Goal: Task Accomplishment & Management: Use online tool/utility

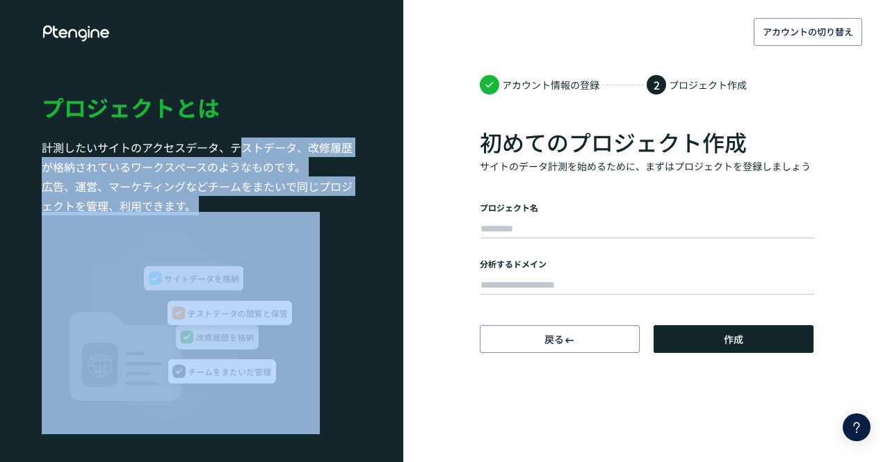
drag, startPoint x: 236, startPoint y: 145, endPoint x: 252, endPoint y: 257, distance: 113.1
click at [252, 257] on aside "プロジェクトとは 計測したいサイトのアクセスデータ、テストデータ、改修履歴が格納されているワークスペースのようなものです。 広告、運営、マーケティングなどチー…" at bounding box center [201, 231] width 403 height 462
click at [259, 205] on h3 "計測したいサイトのアクセスデータ、テストデータ、改修履歴が格納されているワークスペースのようなものです。 広告、運営、マーケティングなどチームをまたいで同じプ…" at bounding box center [202, 177] width 320 height 78
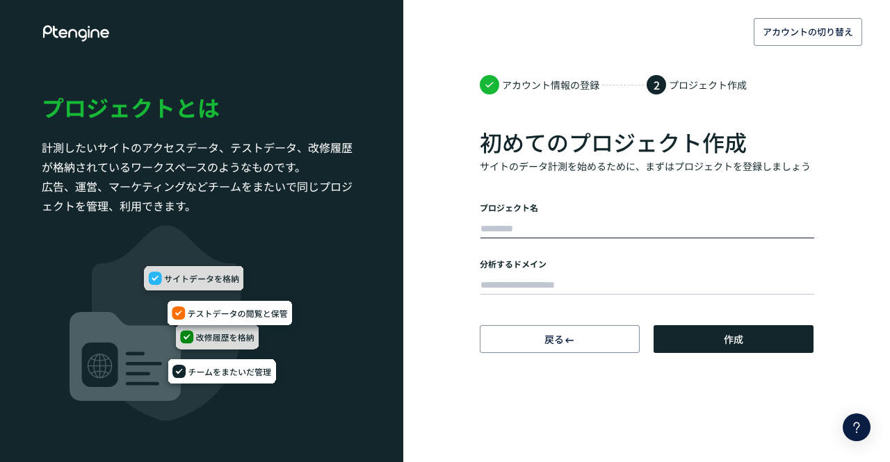
click at [547, 228] on input "text" at bounding box center [647, 229] width 334 height 19
type input "****"
click at [489, 270] on div "分析するドメイン" at bounding box center [647, 278] width 334 height 40
click at [498, 284] on input "text" at bounding box center [647, 285] width 334 height 19
paste input "**********"
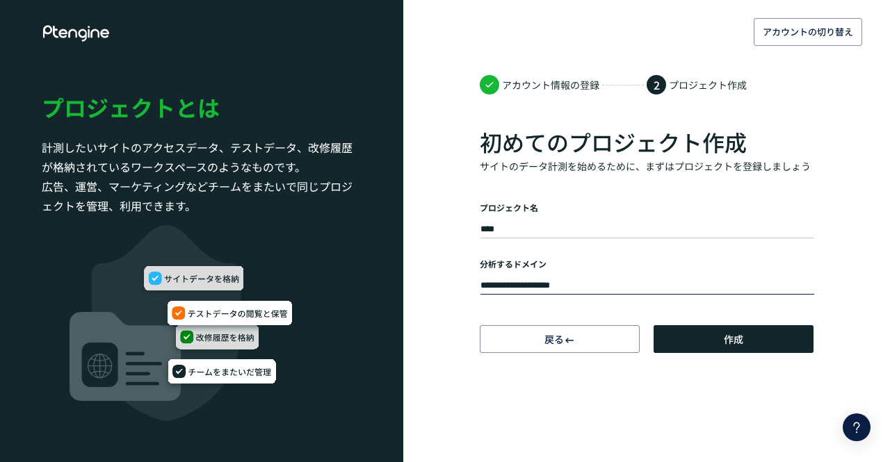
type input "**********"
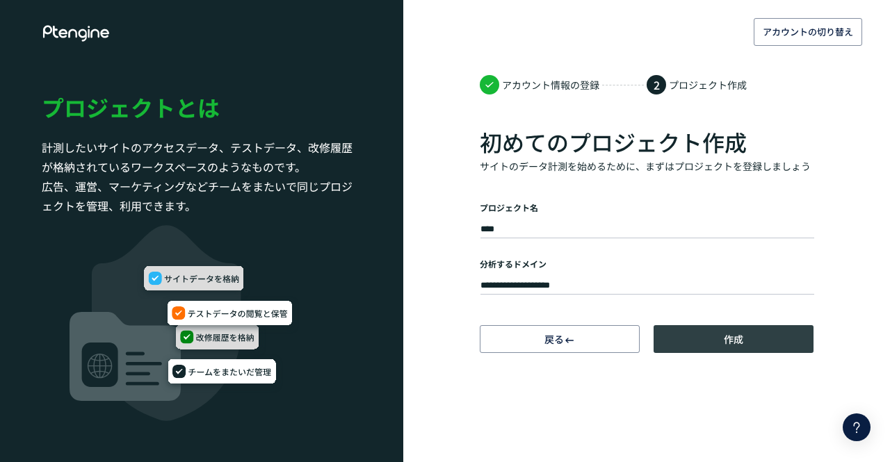
click at [712, 336] on button "作成" at bounding box center [734, 339] width 160 height 28
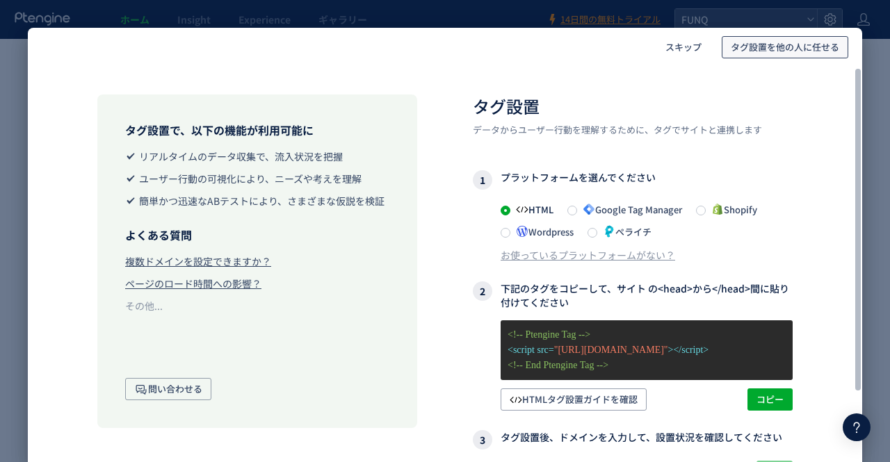
drag, startPoint x: 773, startPoint y: 47, endPoint x: 537, endPoint y: 151, distance: 258.1
click at [539, 152] on div "スキップ タグ設置を他の人に任せる タグ設置で、以下の機能が利用可能に リアルタイムのデータ収集で、流入状況を把握 ユーザー行動の可視化により、ニーズや考えを…" at bounding box center [445, 245] width 834 height 435
click at [757, 51] on span "タグ設置を他の人に任せる" at bounding box center [785, 47] width 108 height 22
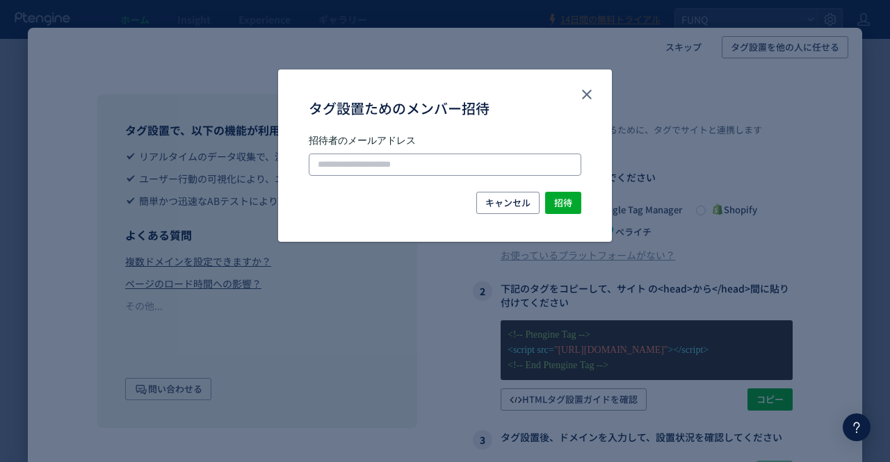
click at [446, 159] on input "タグ設置ためのメンバー招待" at bounding box center [445, 165] width 273 height 22
click at [581, 95] on icon "close" at bounding box center [586, 94] width 17 height 17
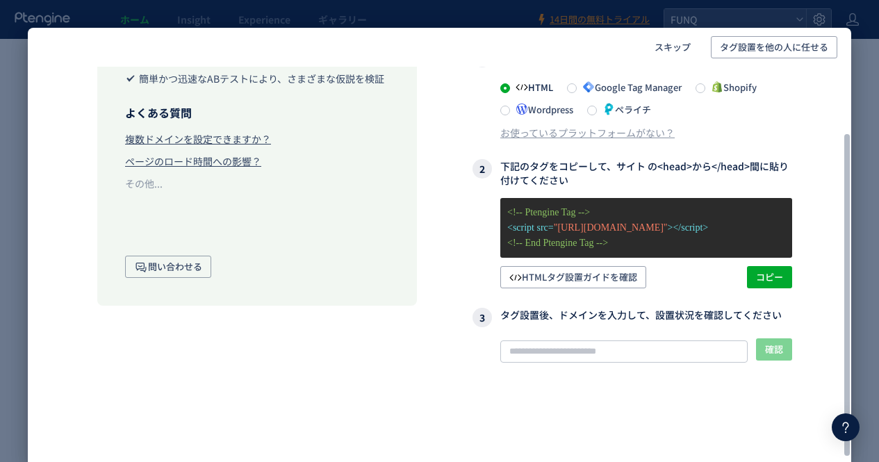
scroll to position [53, 0]
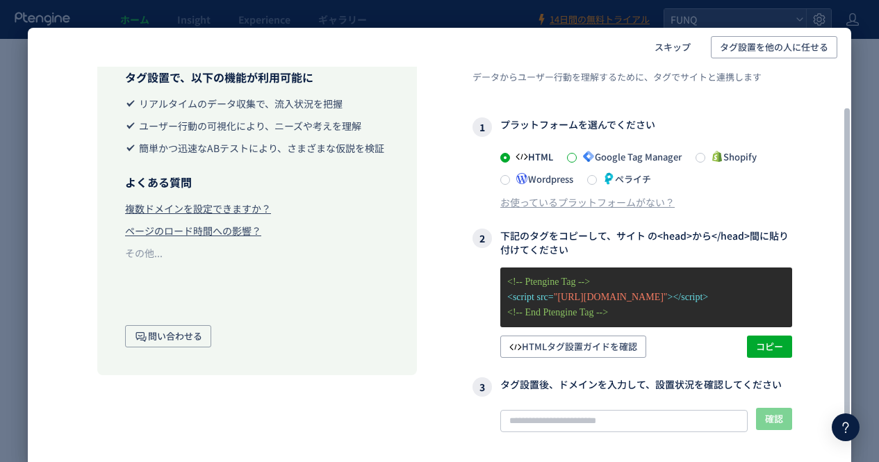
click at [576, 154] on span at bounding box center [572, 158] width 10 height 10
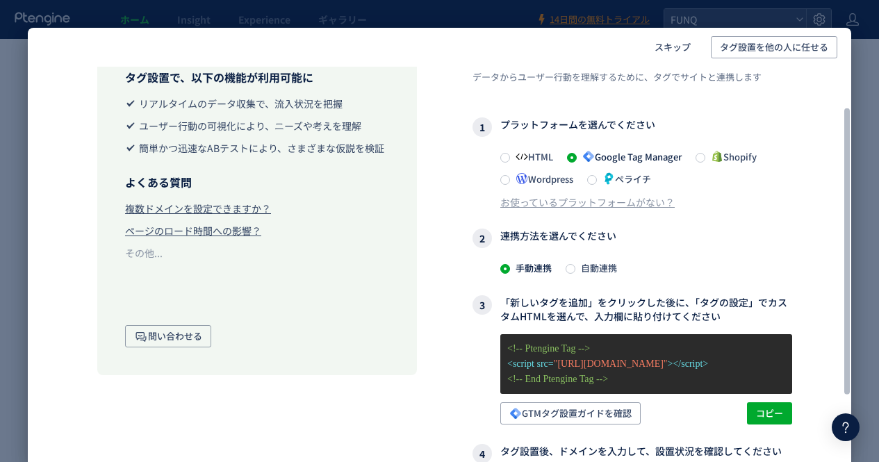
click at [517, 157] on icon at bounding box center [522, 156] width 13 height 13
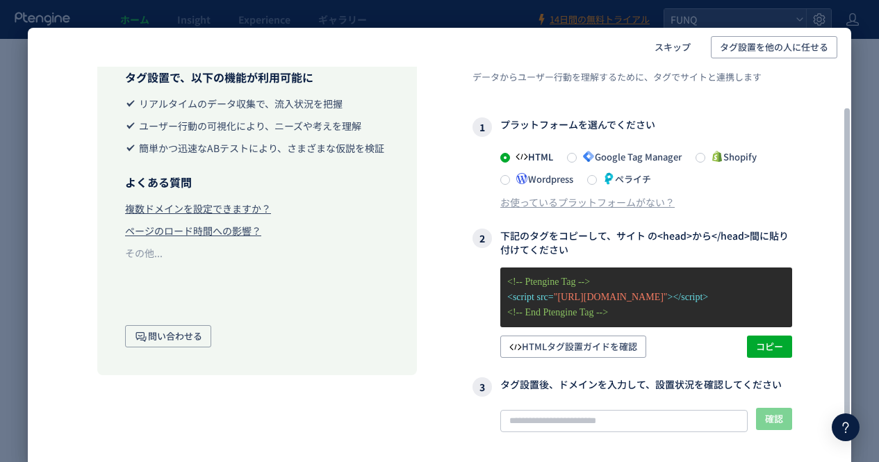
click at [660, 160] on span "Google Tag Manager" at bounding box center [629, 156] width 105 height 13
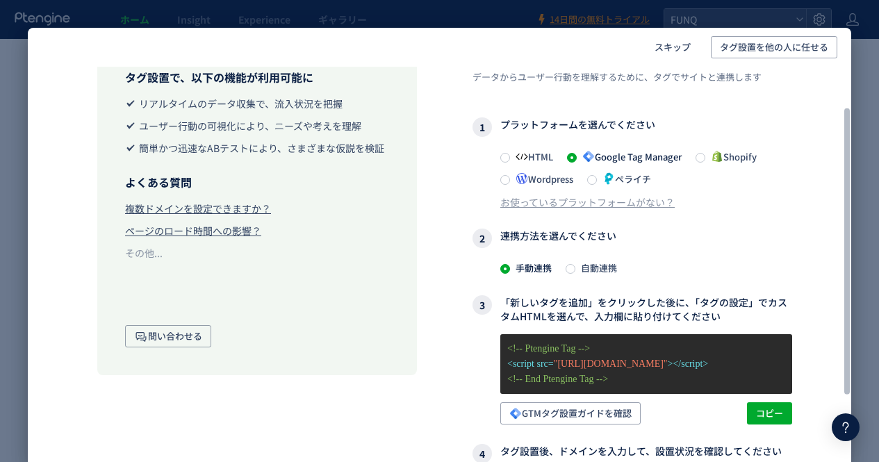
click at [521, 161] on icon at bounding box center [522, 156] width 13 height 13
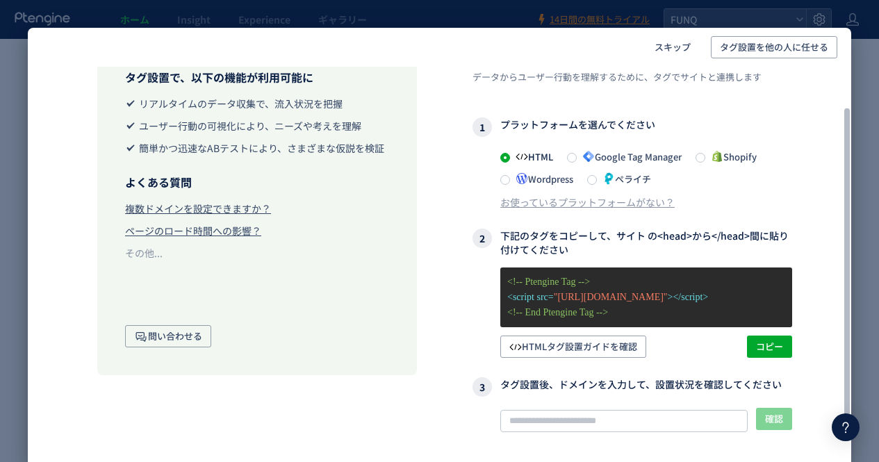
drag, startPoint x: 494, startPoint y: 120, endPoint x: 665, endPoint y: 124, distance: 170.4
click at [663, 126] on h3 "1 プラットフォームを選んでください" at bounding box center [633, 126] width 320 height 19
click at [665, 124] on h3 "1 プラットフォームを選んでください" at bounding box center [633, 126] width 320 height 19
drag, startPoint x: 677, startPoint y: 123, endPoint x: 669, endPoint y: 130, distance: 10.3
click at [669, 130] on h3 "1 プラットフォームを選んでください" at bounding box center [633, 126] width 320 height 19
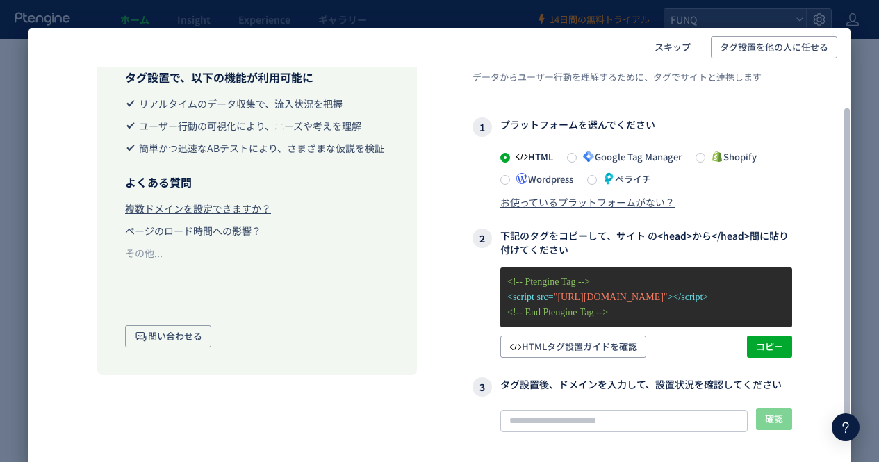
click at [635, 205] on div "お使っているプラットフォームがない？" at bounding box center [588, 202] width 175 height 14
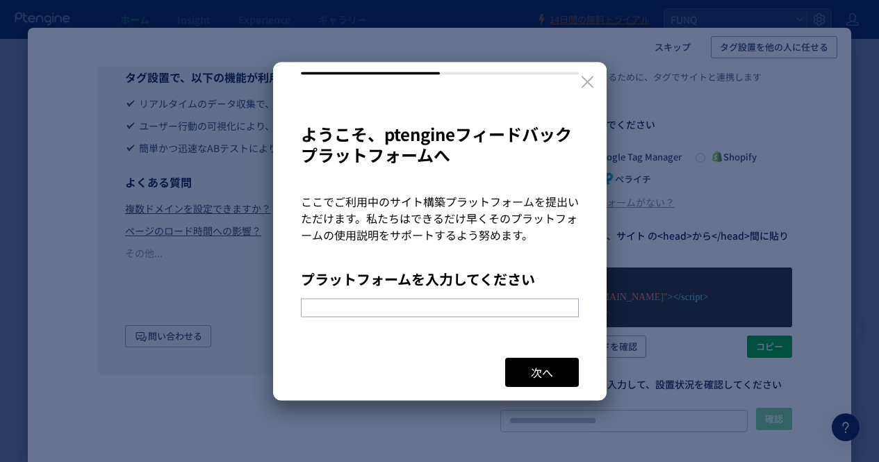
scroll to position [252, 0]
click at [585, 81] on icon at bounding box center [587, 81] width 17 height 17
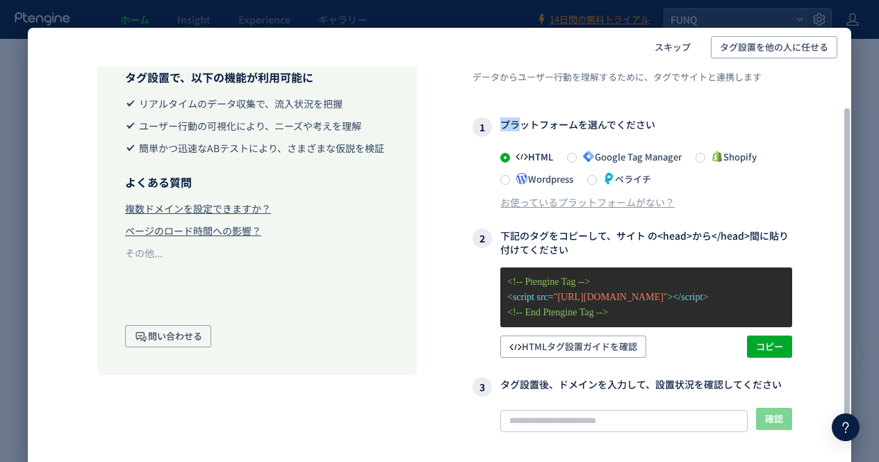
drag, startPoint x: 505, startPoint y: 123, endPoint x: 665, endPoint y: 118, distance: 159.3
click at [665, 118] on h3 "1 プラットフォームを選んでください" at bounding box center [633, 126] width 320 height 19
drag, startPoint x: 586, startPoint y: 140, endPoint x: 582, endPoint y: 147, distance: 8.1
click at [583, 143] on div "1 プラットフォームを選んでください HTML Google Tag Manager Shopify Wordpress ペライチ お使っているプラットフォー…" at bounding box center [633, 163] width 320 height 92
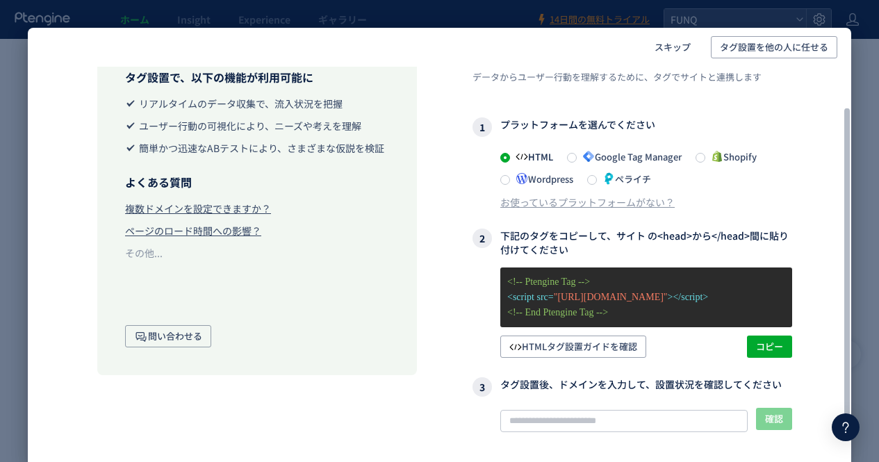
click at [577, 155] on span at bounding box center [572, 158] width 10 height 10
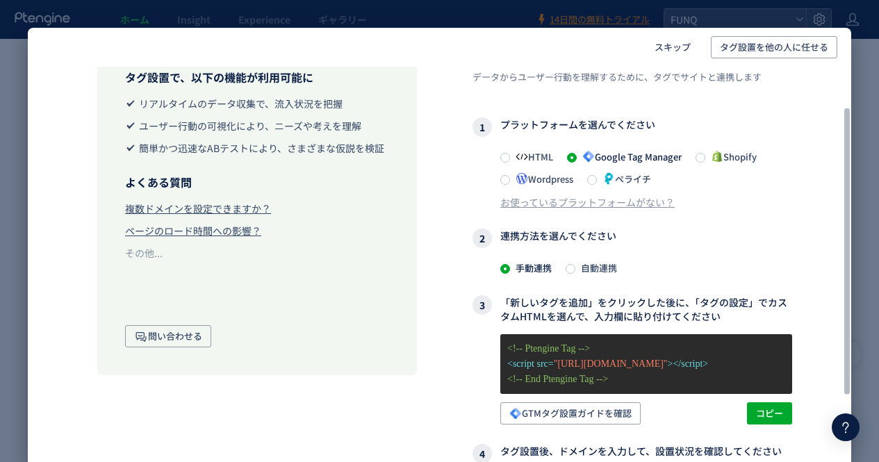
click at [533, 155] on span "HTML" at bounding box center [531, 156] width 43 height 13
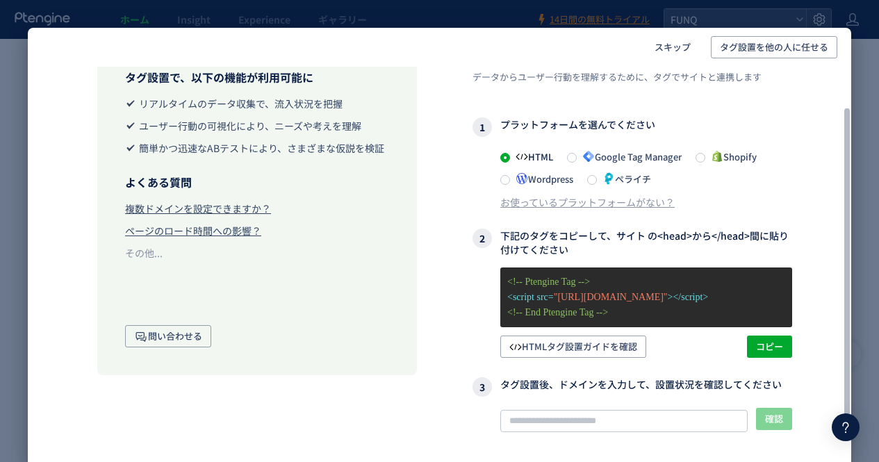
click at [615, 154] on span "Google Tag Manager" at bounding box center [629, 156] width 105 height 13
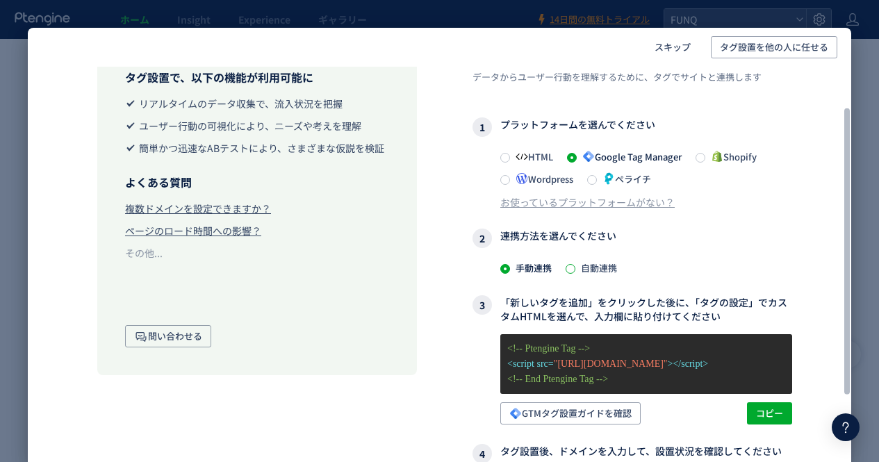
click at [575, 267] on span at bounding box center [571, 269] width 10 height 10
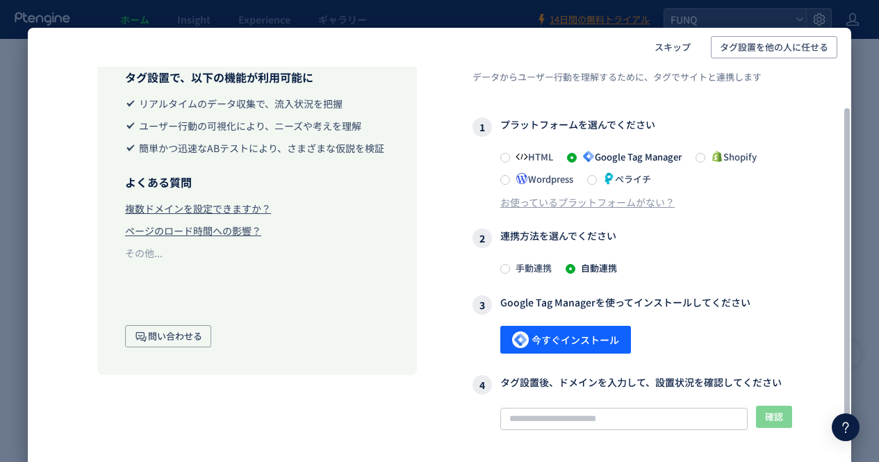
click at [534, 264] on span "手動連携" at bounding box center [531, 267] width 42 height 13
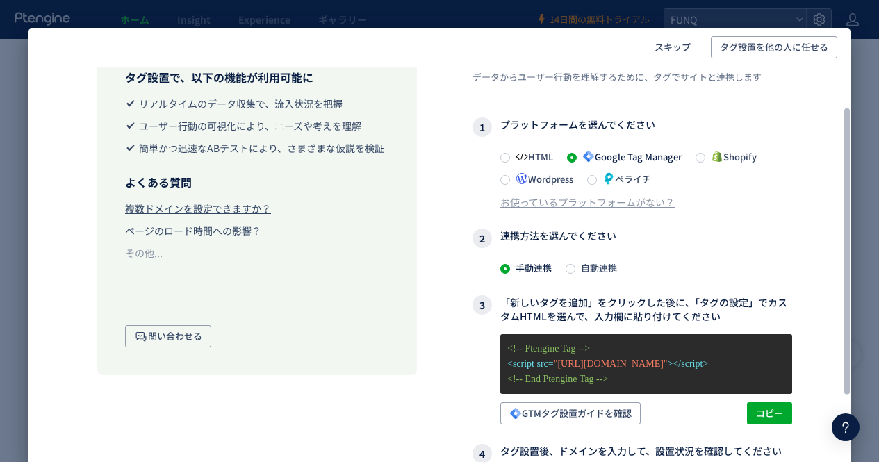
click at [592, 262] on span "自動連携" at bounding box center [597, 267] width 42 height 13
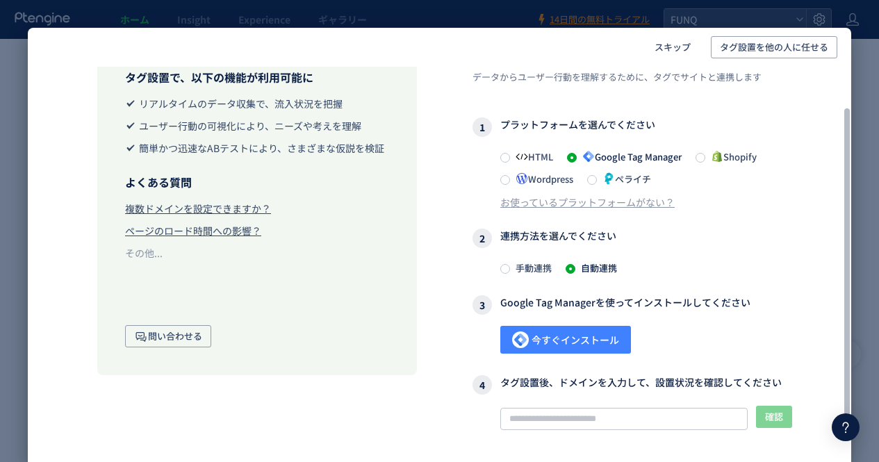
scroll to position [53, 10]
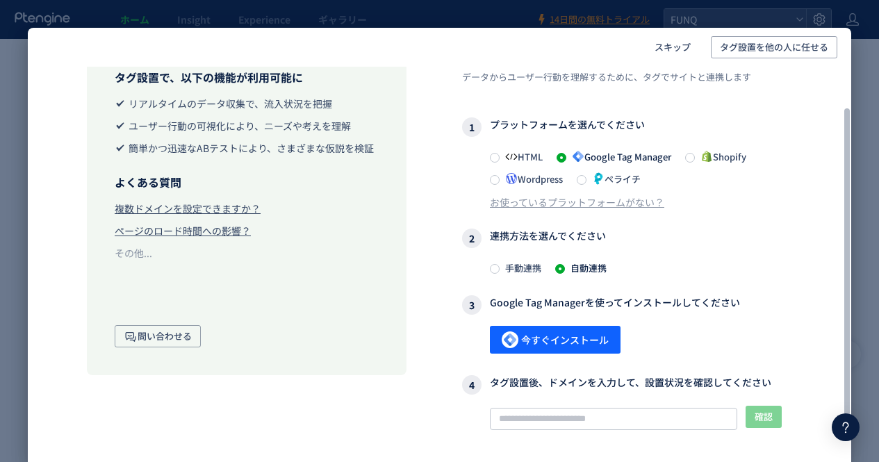
drag, startPoint x: 466, startPoint y: 290, endPoint x: 396, endPoint y: 288, distance: 70.9
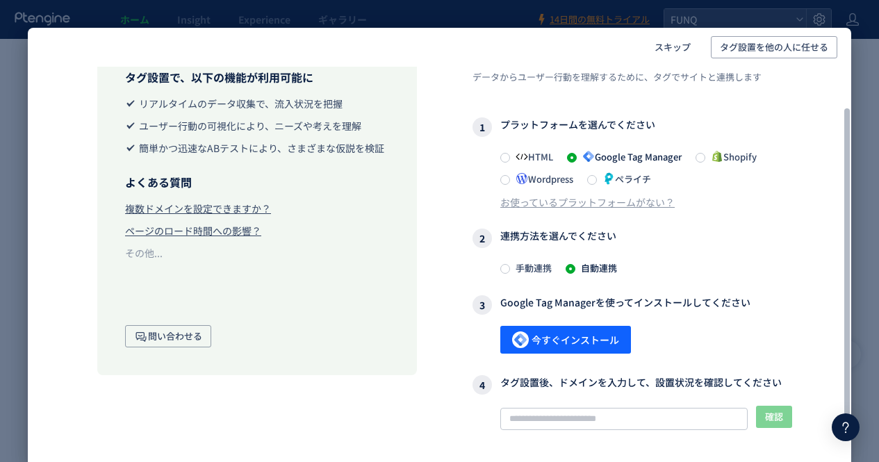
click at [538, 267] on span "手動連携" at bounding box center [531, 267] width 42 height 13
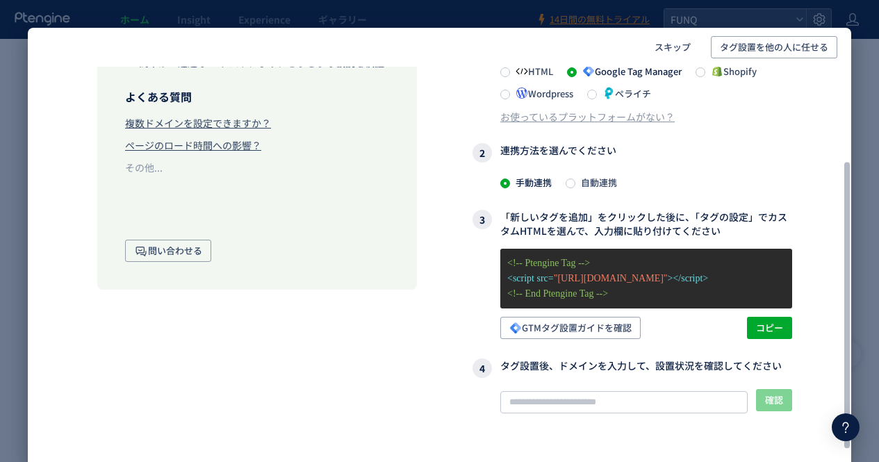
scroll to position [139, 0]
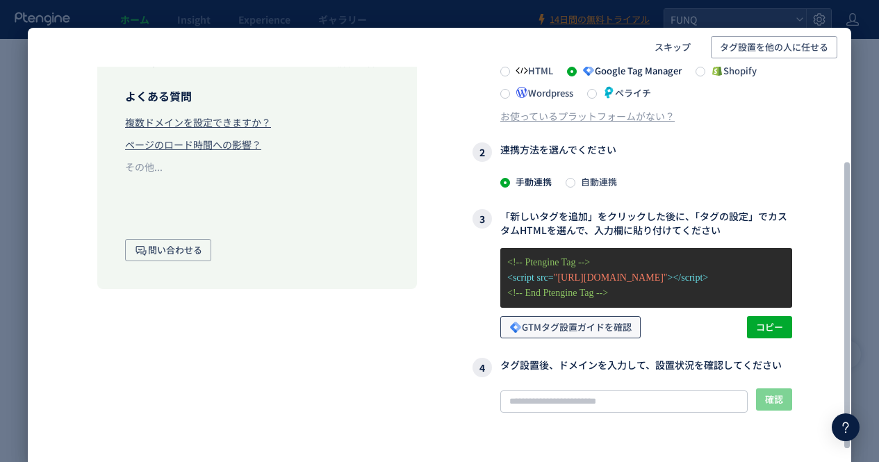
click at [572, 324] on span "GTMタグ設置ガイドを確認" at bounding box center [571, 327] width 122 height 22
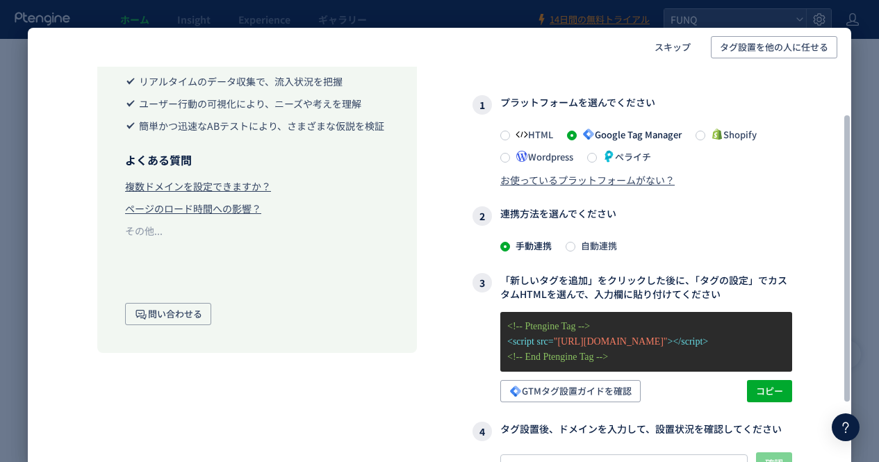
scroll to position [70, 0]
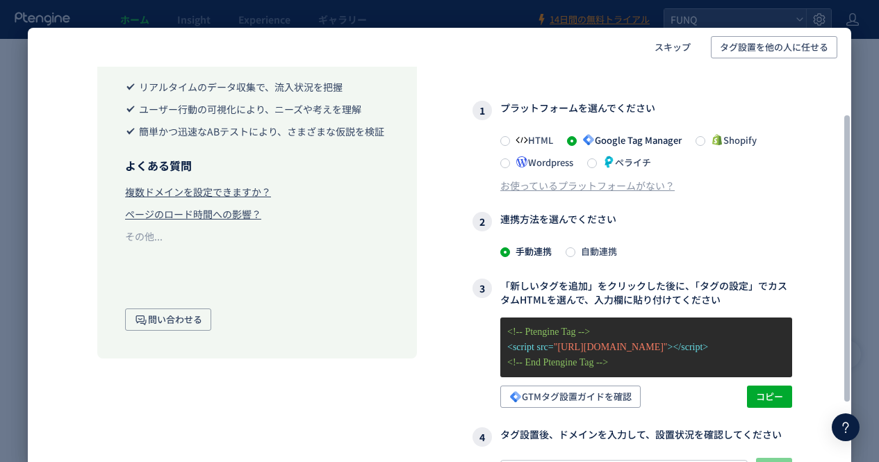
click at [549, 143] on span "HTML" at bounding box center [531, 139] width 43 height 13
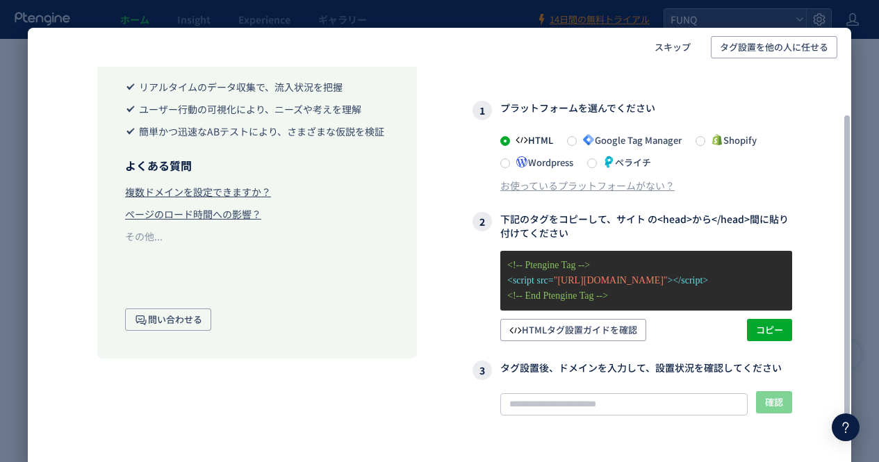
click at [611, 342] on div "タグ設置 データからユーザー行動を理解するために、タグでサイトと連携します 1 プラットフォームを選んでください HTML Google Tag Manage…" at bounding box center [633, 281] width 320 height 513
click at [611, 336] on span "HTMLタグ設置ガイドを確認" at bounding box center [574, 330] width 128 height 22
drag, startPoint x: 676, startPoint y: 42, endPoint x: 770, endPoint y: 172, distance: 160.9
click at [733, 148] on div "スキップ タグ設置を他の人に任せる タグ設置で、以下の機能が利用可能に リアルタイムのデータ収集で、流入状況を把握 ユーザー行動の可視化により、ニーズや考えを…" at bounding box center [440, 245] width 824 height 435
click at [862, 172] on div "スキップ タグ設置を他の人に任せる タグ設置で、以下の機能が利用可能に リアルタイムのデータ収集で、流入状況を把握 ユーザー行動の可視化により、ニーズや考えを…" at bounding box center [439, 231] width 879 height 462
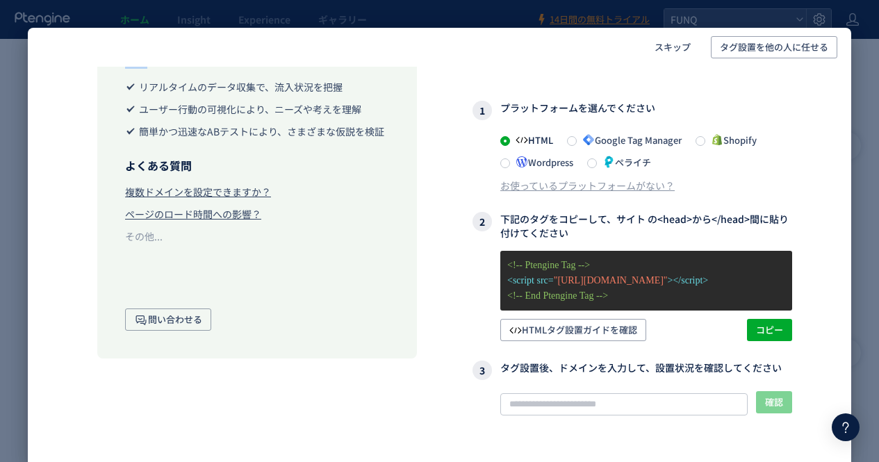
click at [862, 172] on div "スキップ タグ設置を他の人に任せる タグ設置で、以下の機能が利用可能に リアルタイムのデータ収集で、流入状況を把握 ユーザー行動の可視化により、ニーズや考えを…" at bounding box center [439, 231] width 879 height 462
click at [659, 44] on span "スキップ" at bounding box center [673, 47] width 36 height 22
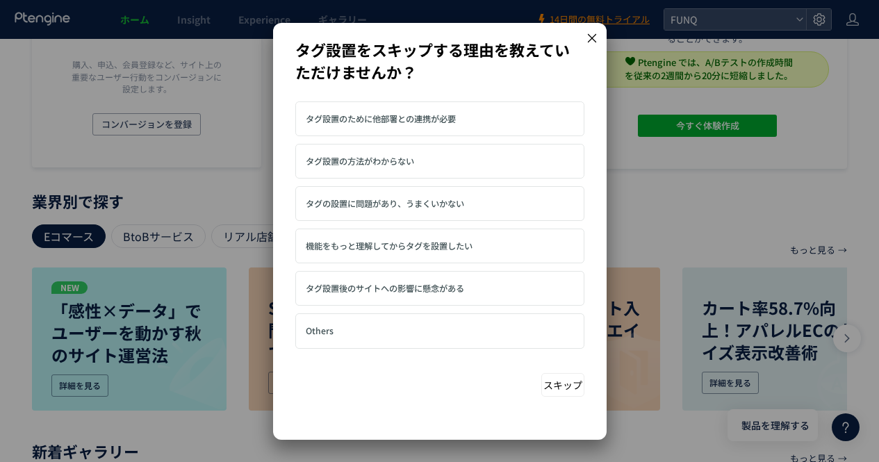
scroll to position [252, 0]
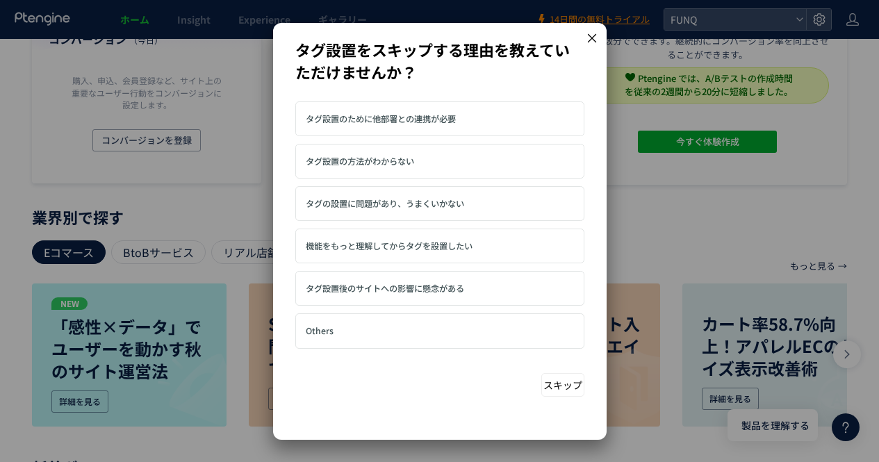
click at [358, 167] on label "タグ設置の方法がわからない" at bounding box center [360, 161] width 108 height 22
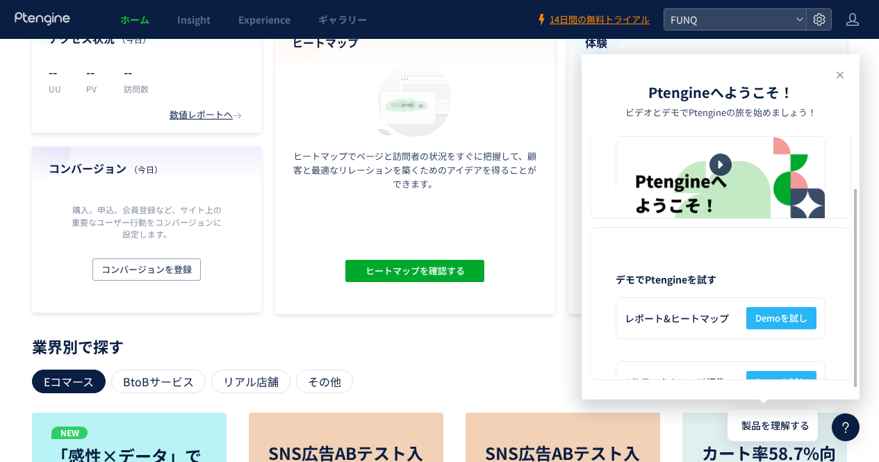
scroll to position [113, 0]
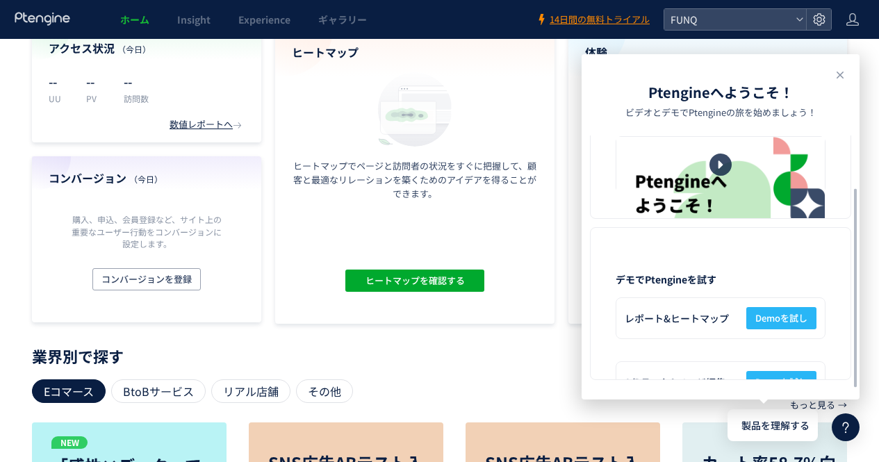
click at [841, 77] on icon at bounding box center [840, 75] width 17 height 17
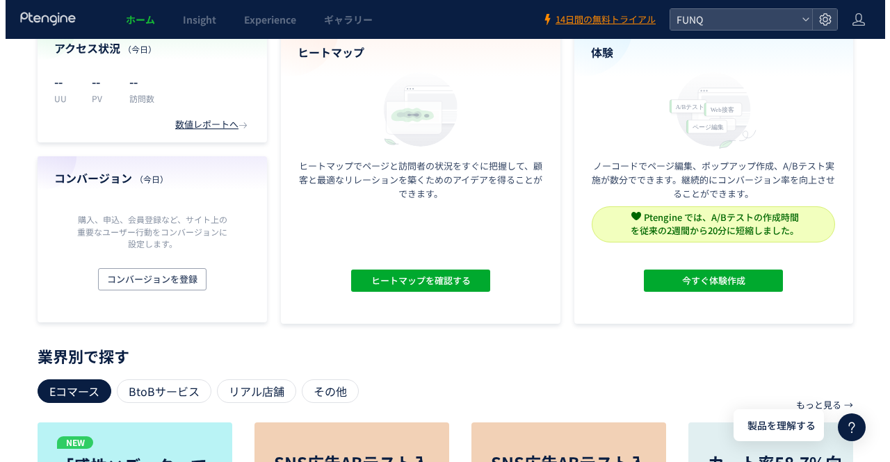
scroll to position [0, 0]
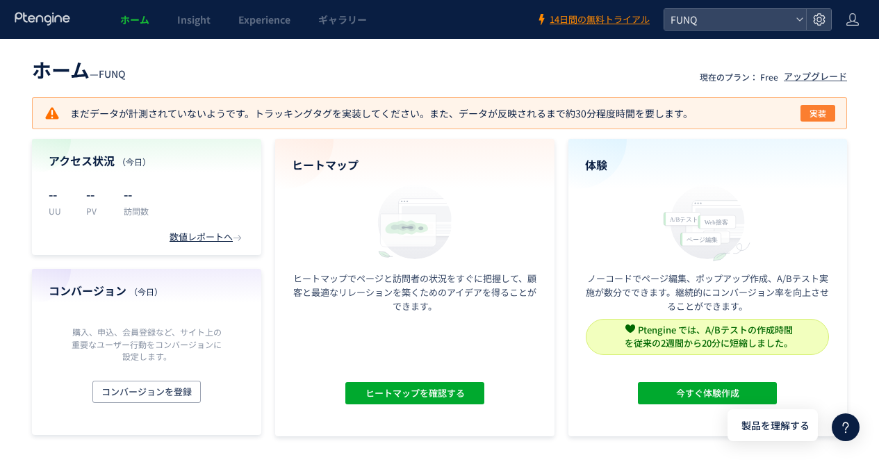
click at [812, 113] on span "実装" at bounding box center [818, 113] width 17 height 17
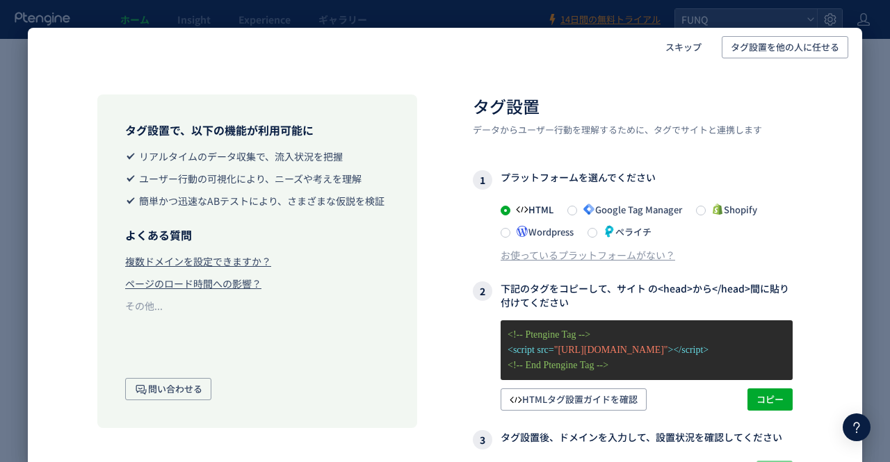
click at [884, 226] on div "スキップ タグ設置を他の人に任せる タグ設置で、以下の機能が利用可能に リアルタイムのデータ収集で、流入状況を把握 ユーザー行動の可視化により、ニーズや考えを…" at bounding box center [445, 231] width 890 height 462
click at [681, 51] on span "スキップ" at bounding box center [683, 47] width 36 height 22
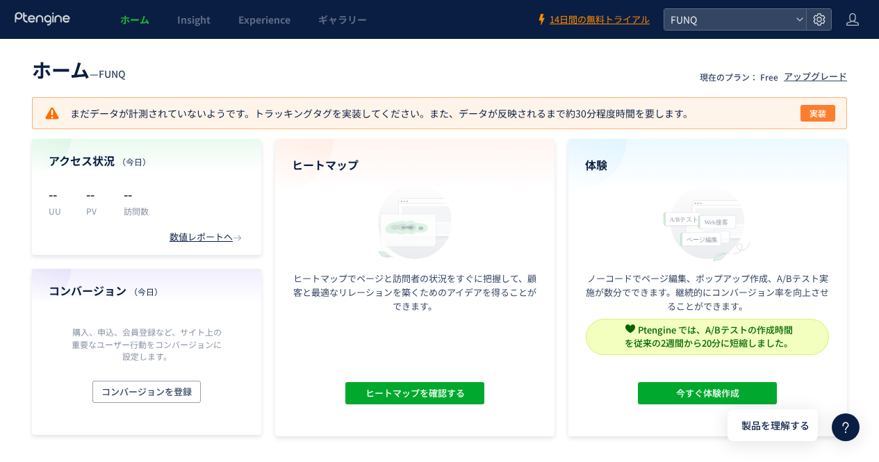
click at [820, 119] on span "実装" at bounding box center [818, 113] width 17 height 17
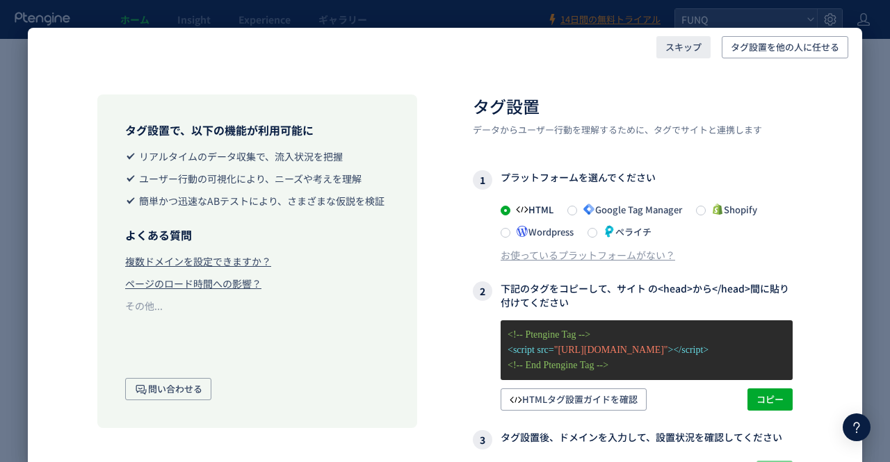
click at [692, 44] on span "スキップ" at bounding box center [683, 47] width 36 height 22
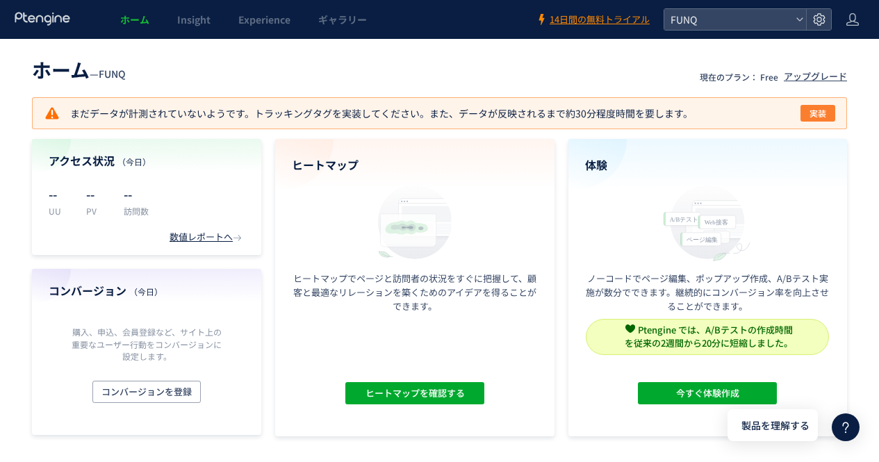
click at [819, 109] on span "実装" at bounding box center [818, 113] width 17 height 17
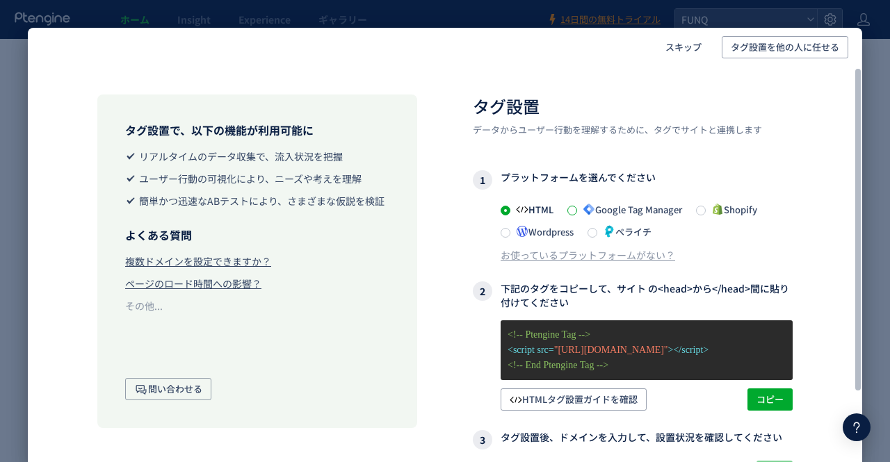
click at [577, 209] on span at bounding box center [572, 211] width 10 height 10
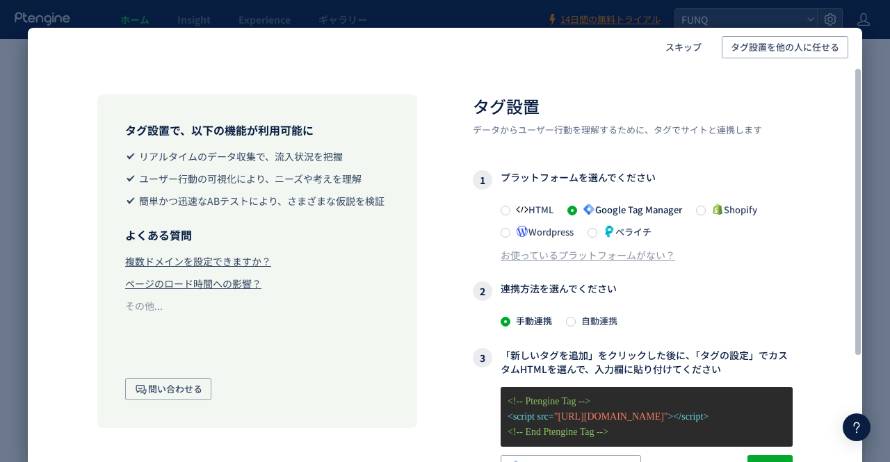
click at [496, 210] on div "HTML Google Tag Manager Shopify Wordpress ペライチ お使っているプラットフォームがない？" at bounding box center [633, 231] width 320 height 61
click at [501, 209] on div "HTML Google Tag Manager Shopify Wordpress ペライチ お使っているプラットフォームがない？" at bounding box center [633, 231] width 320 height 61
click at [512, 211] on span "HTML" at bounding box center [531, 209] width 43 height 13
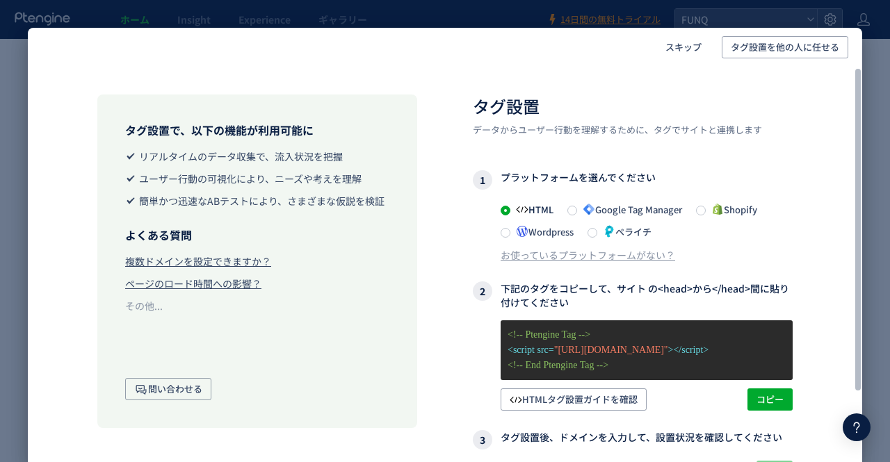
click at [661, 212] on span "Google Tag Manager" at bounding box center [629, 209] width 105 height 13
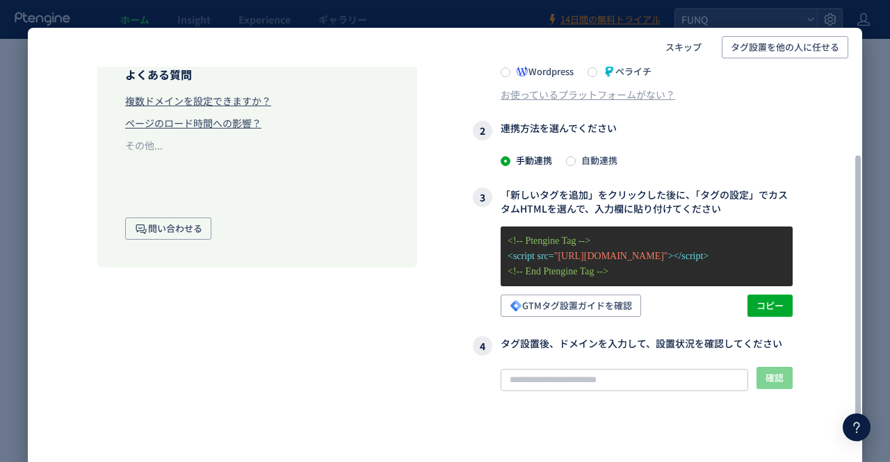
scroll to position [188, 0]
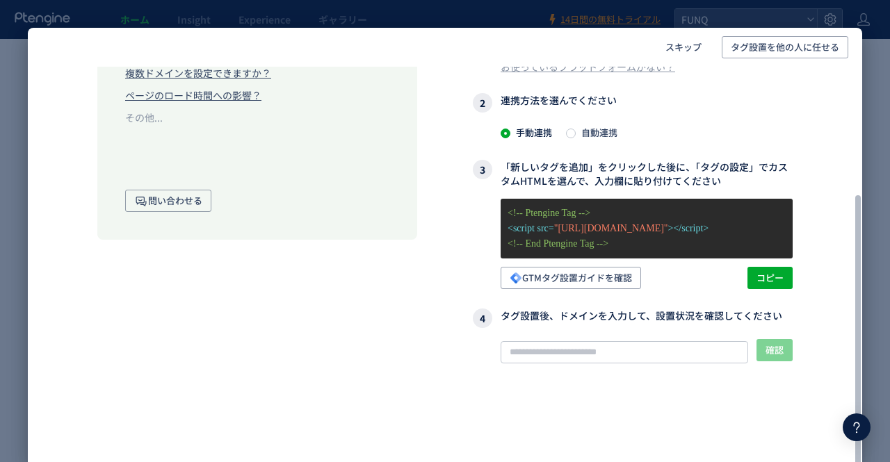
click at [669, 363] on div "確認 タグが確認できません このサイトでタグが確認できませんので、 記事 に記載されたタグ設定を従って設定してください。また、弊社まで お問い合わせ ください。" at bounding box center [633, 402] width 320 height 127
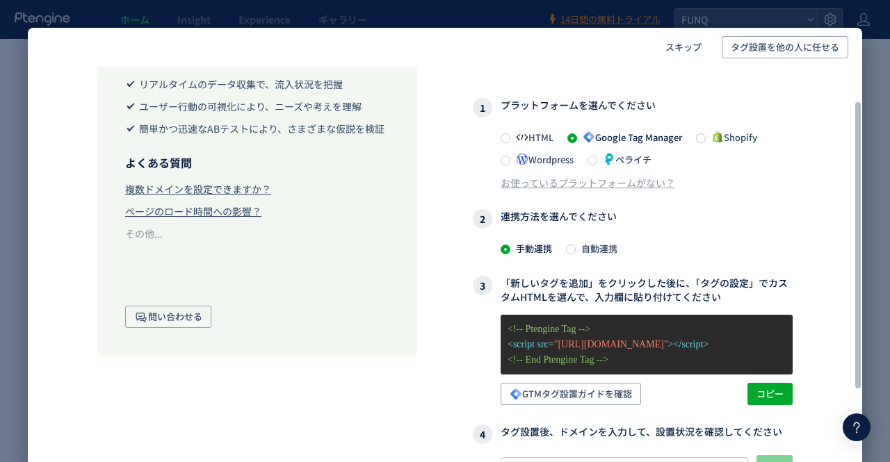
scroll to position [49, 0]
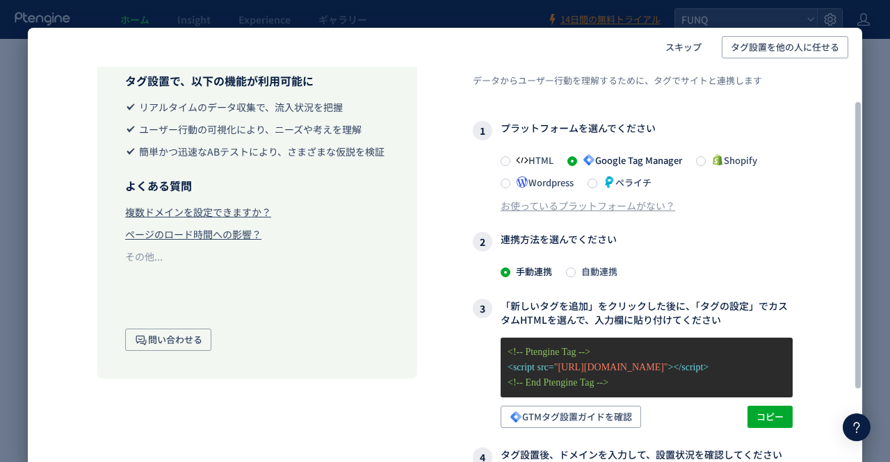
click at [600, 280] on div "タグ設置 データからユーザー行動を理解するために、タグでサイトと連携します 1 プラットフォームを選んでください HTML Google Tag Manage…" at bounding box center [633, 335] width 320 height 580
click at [600, 272] on span "自動連携" at bounding box center [597, 271] width 42 height 13
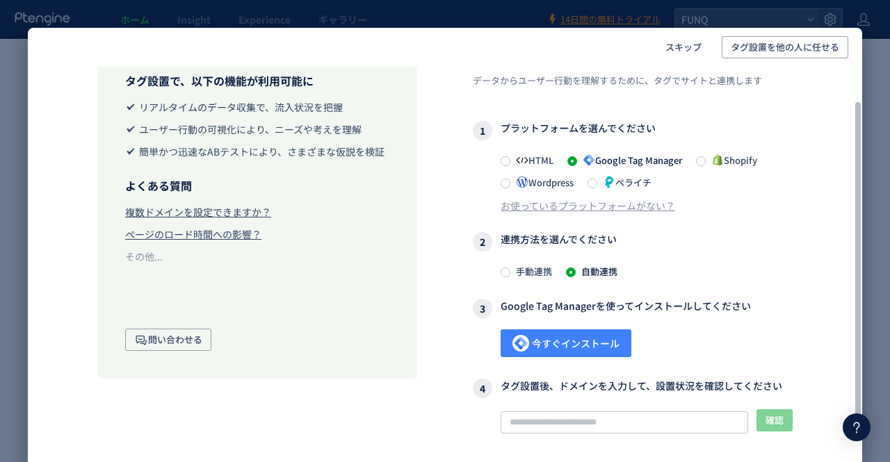
click at [560, 335] on span "今すぐインストール" at bounding box center [565, 344] width 107 height 28
click at [538, 273] on span "手動連携" at bounding box center [531, 271] width 42 height 13
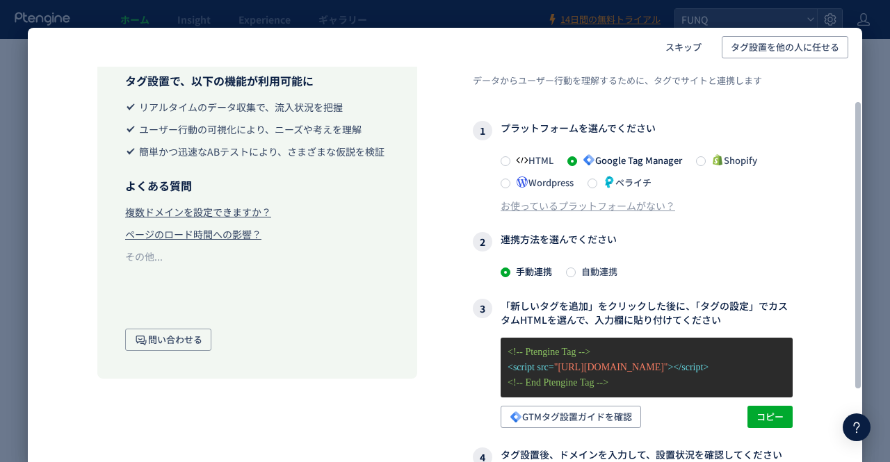
click at [548, 163] on span "HTML" at bounding box center [531, 160] width 43 height 13
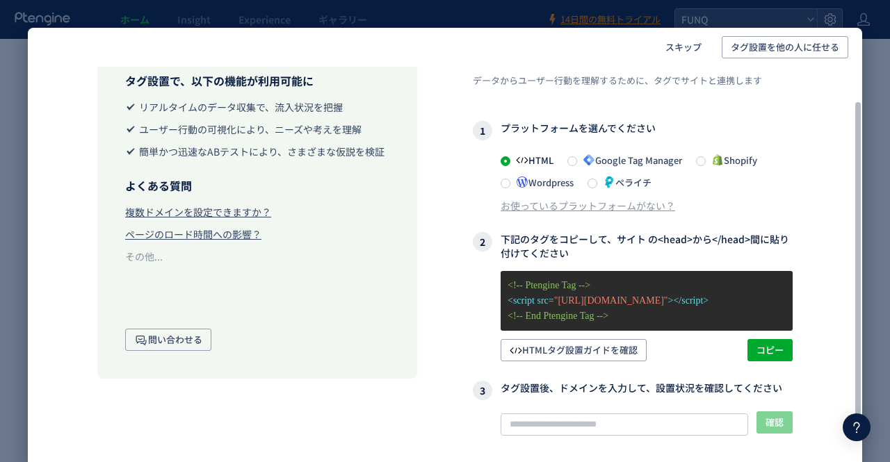
click at [606, 162] on span "Google Tag Manager" at bounding box center [629, 160] width 105 height 13
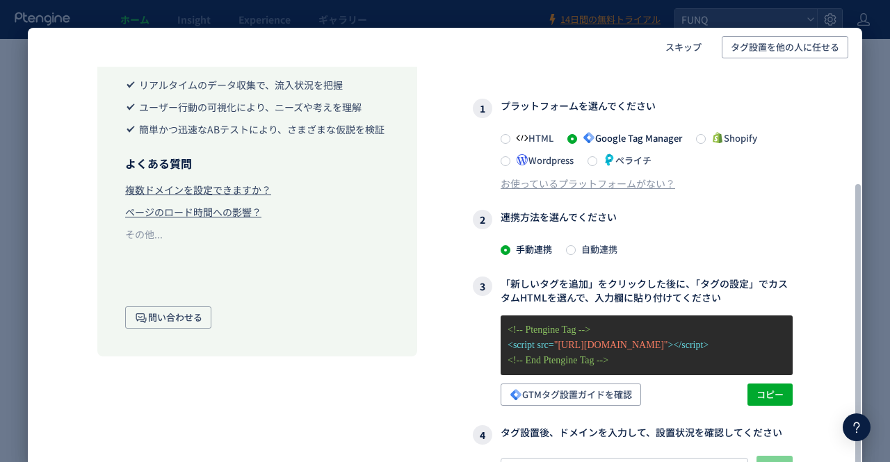
scroll to position [0, 0]
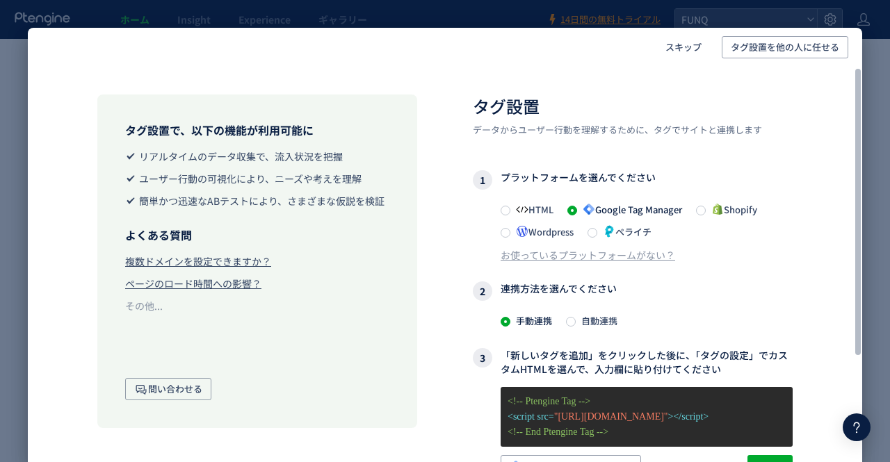
click at [549, 206] on span "HTML" at bounding box center [531, 209] width 43 height 13
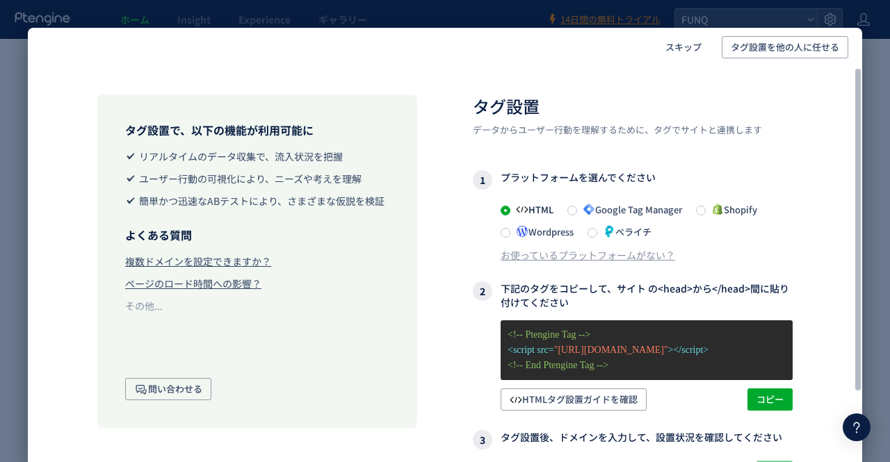
click at [643, 211] on span "Google Tag Manager" at bounding box center [629, 209] width 105 height 13
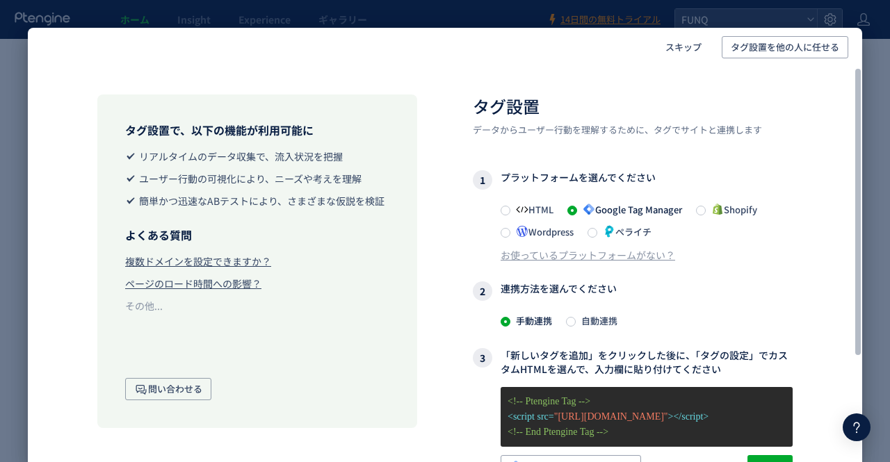
click at [544, 209] on span "HTML" at bounding box center [531, 209] width 43 height 13
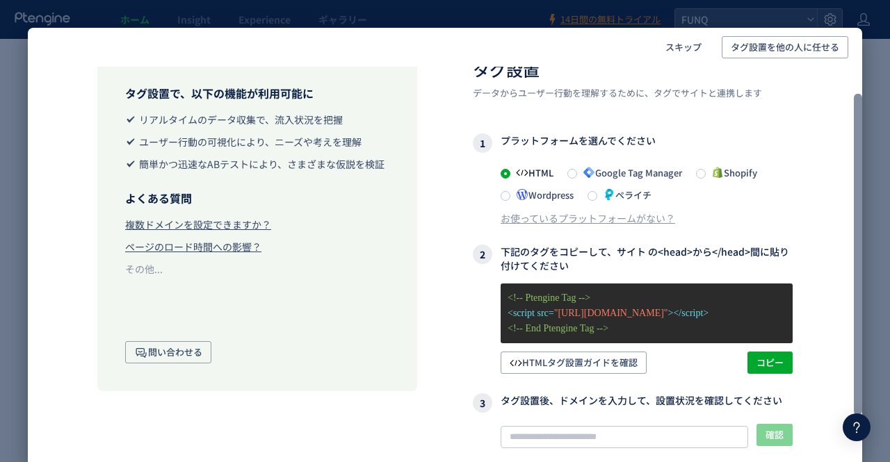
scroll to position [31, 0]
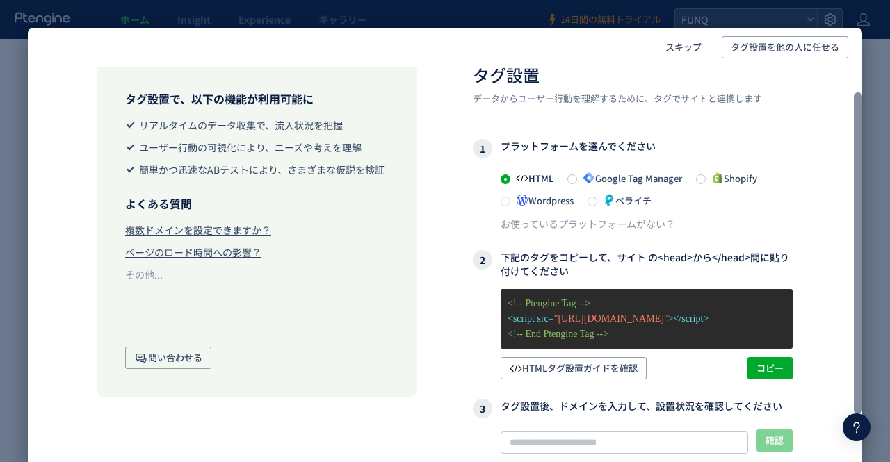
drag, startPoint x: 860, startPoint y: 172, endPoint x: 859, endPoint y: 196, distance: 24.4
click at [859, 196] on div at bounding box center [858, 253] width 8 height 322
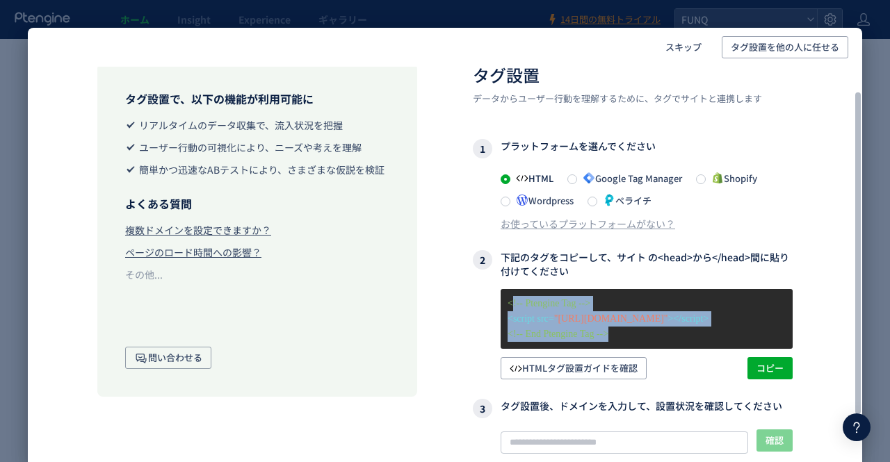
drag, startPoint x: 645, startPoint y: 331, endPoint x: 511, endPoint y: 302, distance: 137.3
click at [511, 302] on div "<!-- Ptengine Tag --> <script src= "[URL][DOMAIN_NAME]" ></script> <!-- End Pte…" at bounding box center [647, 319] width 292 height 60
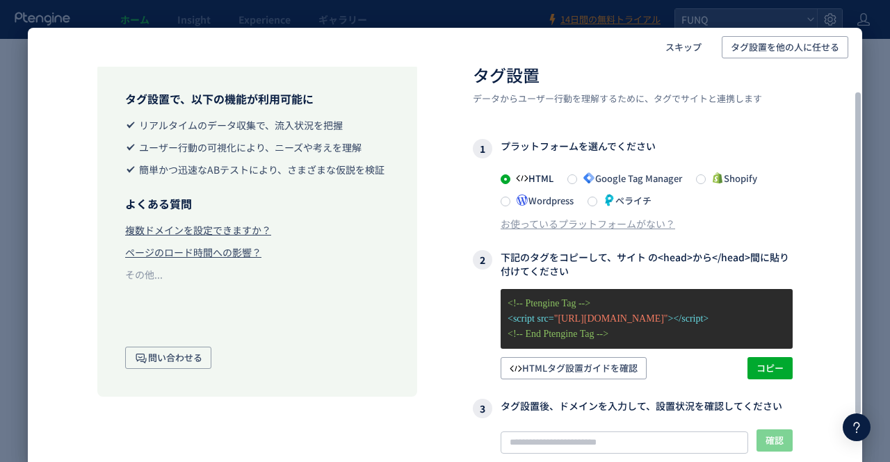
click at [509, 302] on p "<!-- Ptengine Tag -->" at bounding box center [647, 303] width 278 height 15
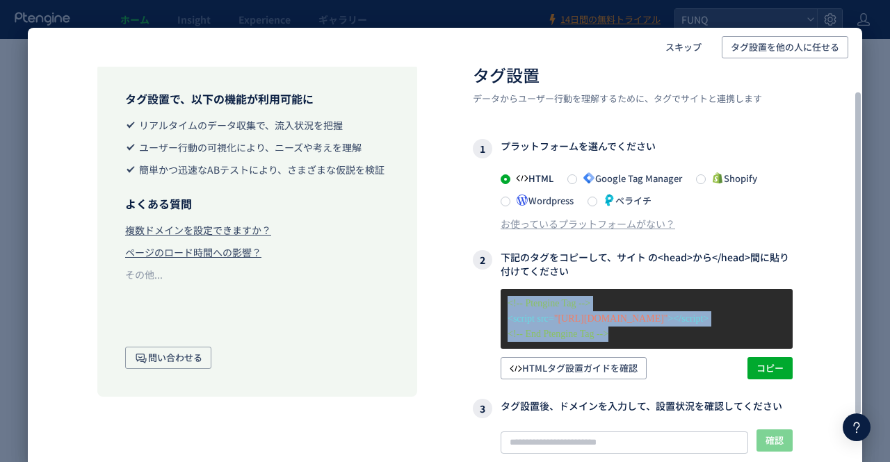
drag, startPoint x: 506, startPoint y: 301, endPoint x: 646, endPoint y: 331, distance: 142.9
click at [646, 331] on div "<!-- Ptengine Tag --> <script src= "[URL][DOMAIN_NAME]" ></script> <!-- End Pte…" at bounding box center [647, 319] width 292 height 60
copy div "<!-- Ptengine Tag --> <script src= "[URL][DOMAIN_NAME]" ></script> <!-- End Pte…"
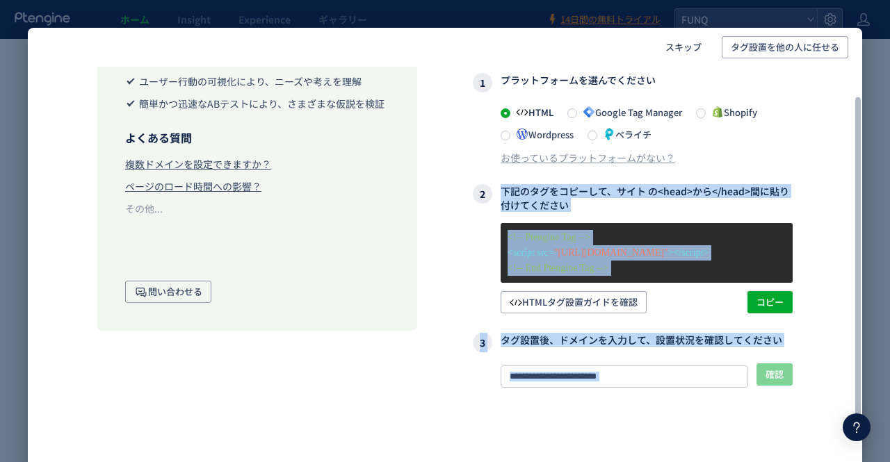
scroll to position [101, 0]
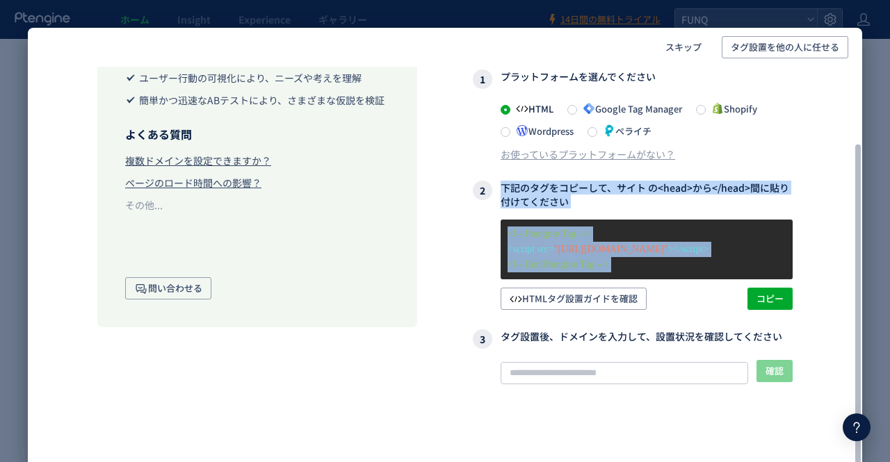
drag, startPoint x: 489, startPoint y: 254, endPoint x: 809, endPoint y: 288, distance: 321.6
click at [809, 288] on div "タグ設置で、以下の機能が利用可能に リアルタイムのデータ収集で、流入状況を把握 ユーザー行動の可視化により、ニーズや考えを理解 簡単かつ迅速なABテストにより…" at bounding box center [445, 236] width 834 height 541
copy div "下記のタグをコピーして、サイト の<head>から</head>間に貼り付けてください <!-- Ptengine Tag --> <script src= …"
click at [788, 256] on div "<!-- Ptengine Tag --> <script src= "[URL][DOMAIN_NAME]" ></script> <!-- End Pte…" at bounding box center [647, 250] width 292 height 60
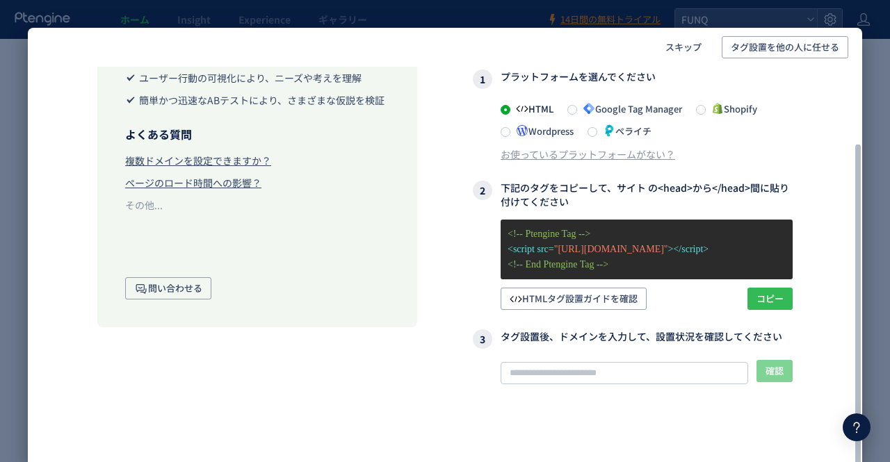
click at [778, 291] on span "コピー" at bounding box center [769, 299] width 27 height 22
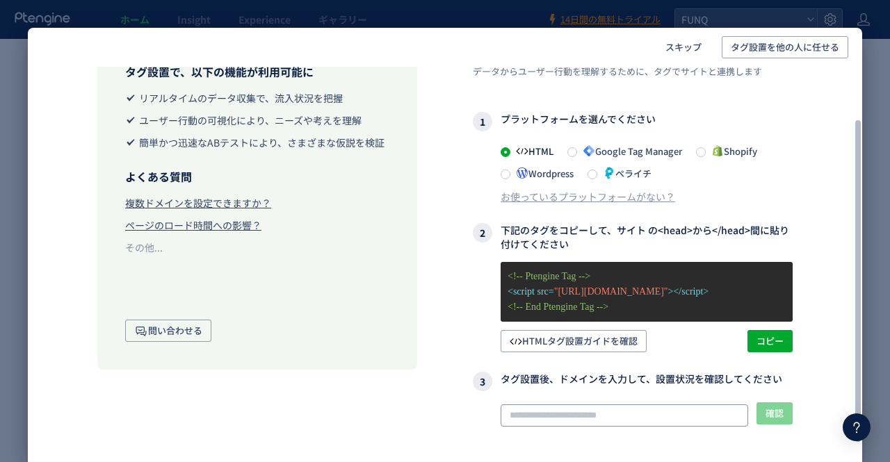
scroll to position [70, 0]
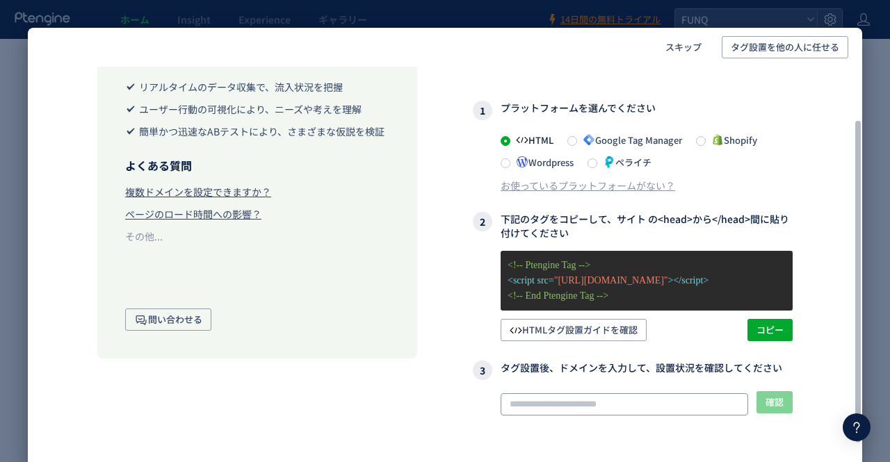
click at [566, 398] on input "text" at bounding box center [624, 404] width 247 height 22
paste input "**********"
type input "**********"
paste input "**********"
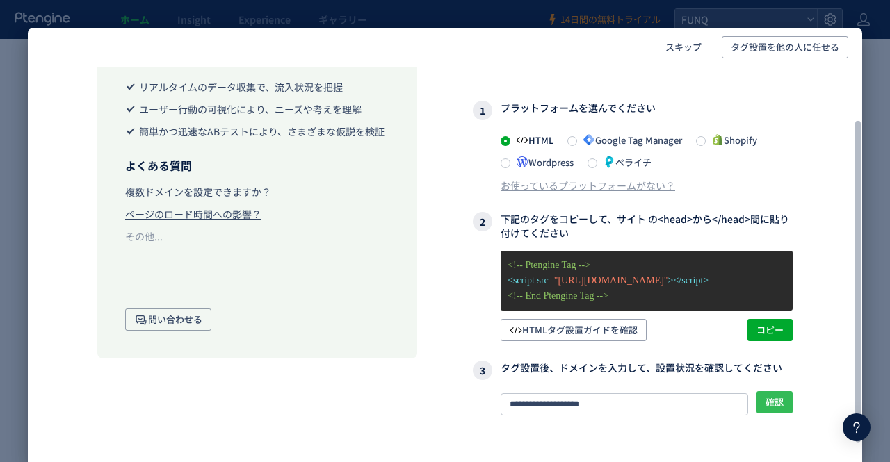
click at [772, 412] on span "確認" at bounding box center [774, 402] width 18 height 22
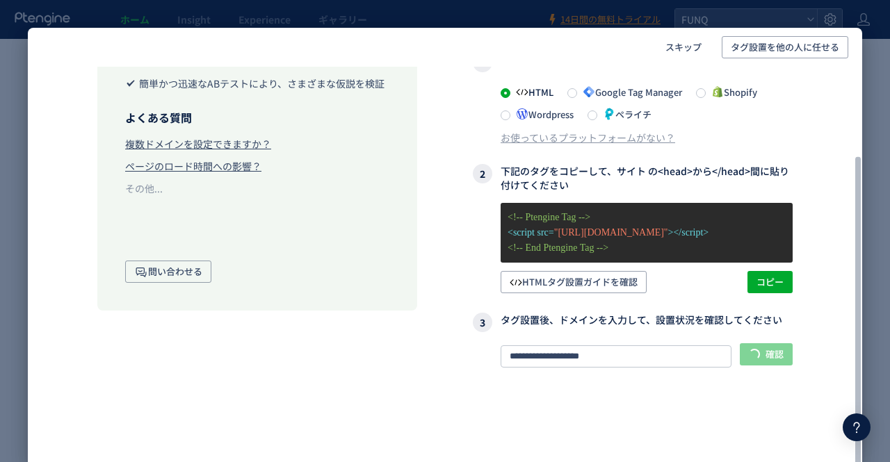
scroll to position [122, 0]
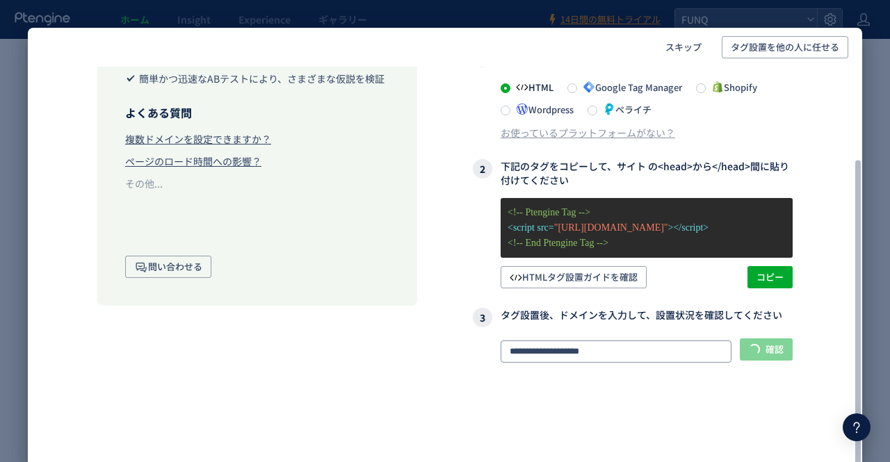
drag, startPoint x: 567, startPoint y: 352, endPoint x: 549, endPoint y: 350, distance: 18.1
click at [549, 350] on input "**********" at bounding box center [616, 352] width 231 height 22
drag, startPoint x: 565, startPoint y: 353, endPoint x: 392, endPoint y: 350, distance: 173.1
click at [392, 350] on div "**********" at bounding box center [445, 214] width 834 height 541
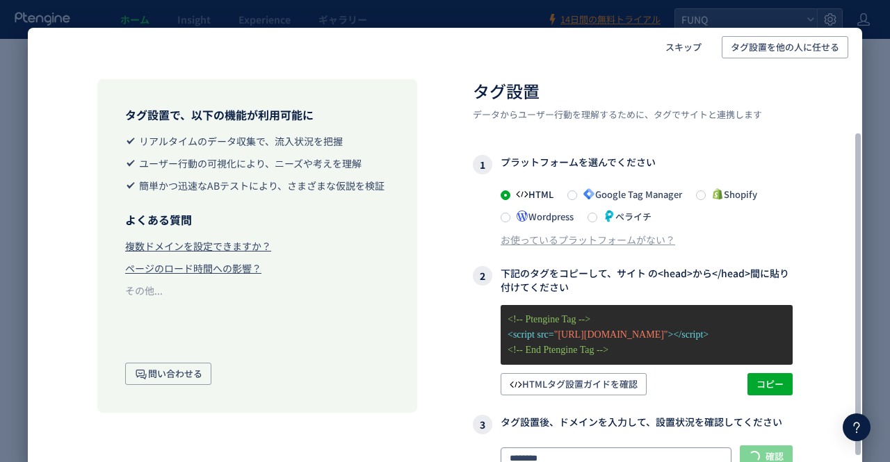
scroll to position [0, 0]
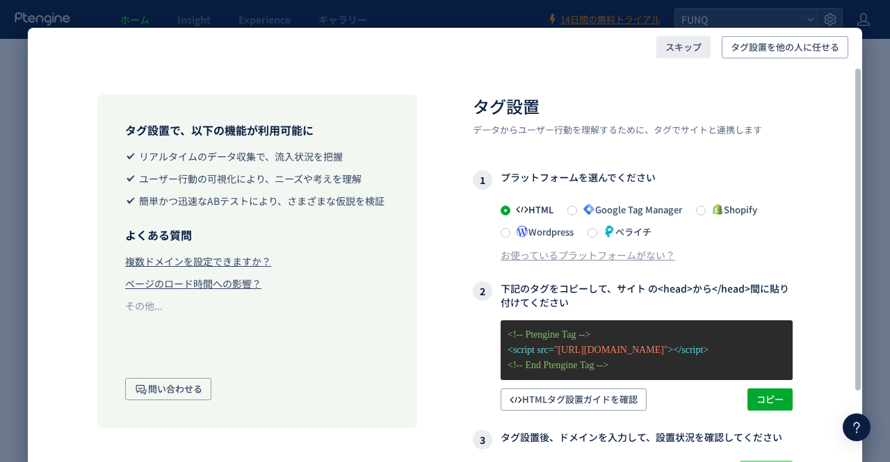
type input "********"
click at [685, 49] on span "スキップ" at bounding box center [683, 47] width 36 height 22
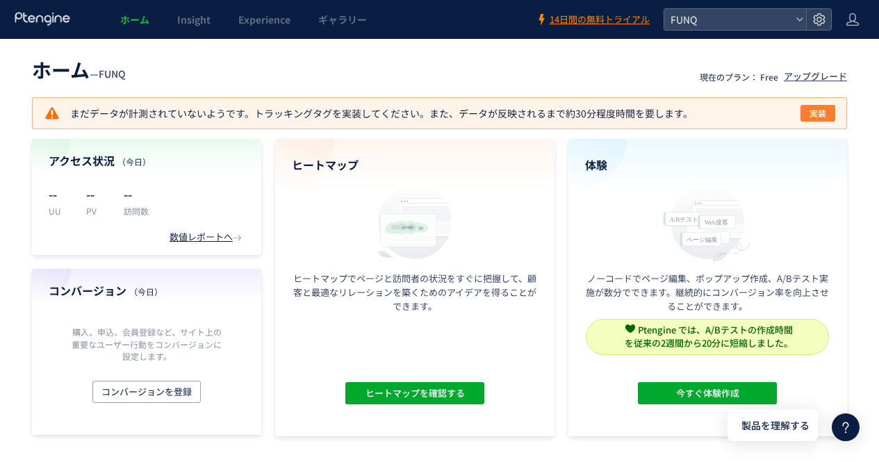
click at [817, 116] on span "実装" at bounding box center [818, 113] width 17 height 17
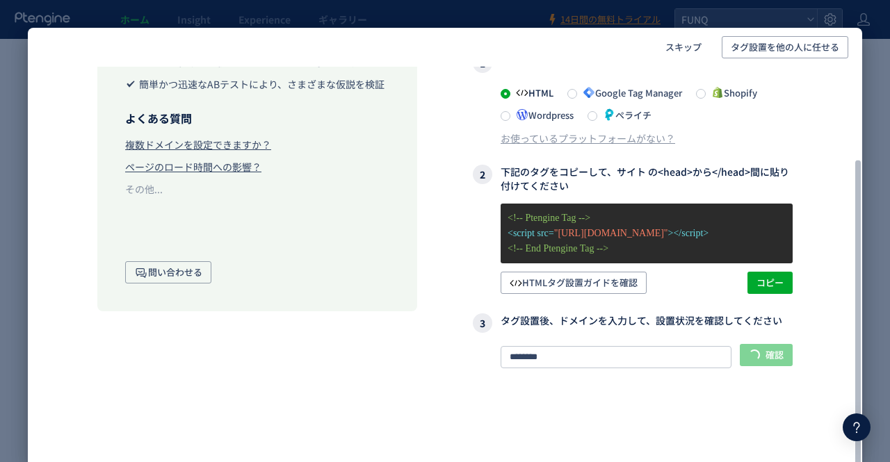
scroll to position [122, 0]
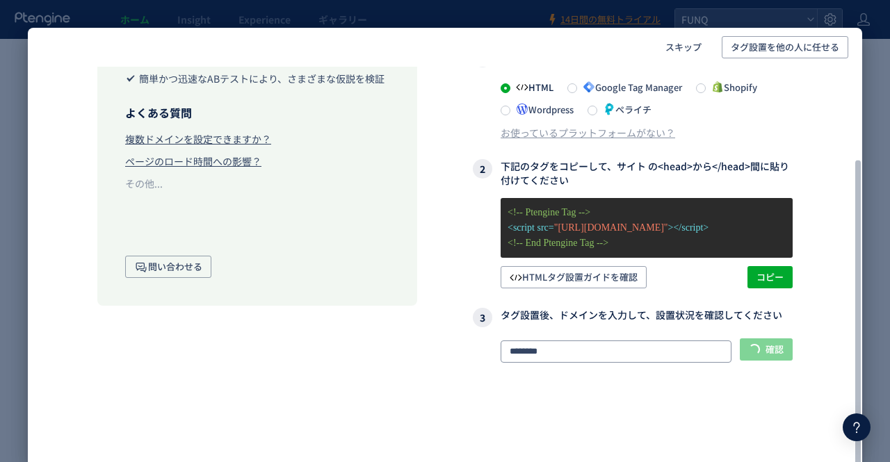
click at [583, 352] on input "********" at bounding box center [616, 352] width 231 height 22
click at [687, 48] on span "スキップ" at bounding box center [683, 47] width 36 height 22
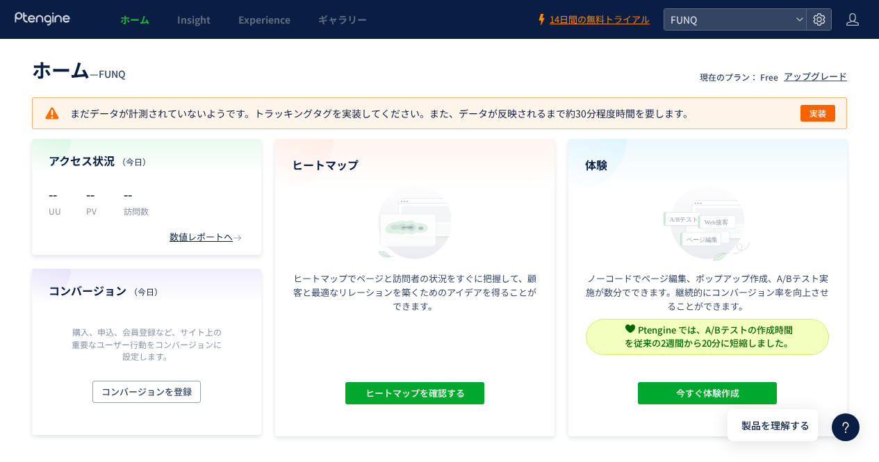
click at [830, 122] on div "まだデータが計測されていないようです。トラッキングタグを実装してください。また、データが反映されるまで約30分程度時間を要します。 実装" at bounding box center [439, 113] width 815 height 32
click at [827, 115] on button "実装" at bounding box center [818, 113] width 35 height 17
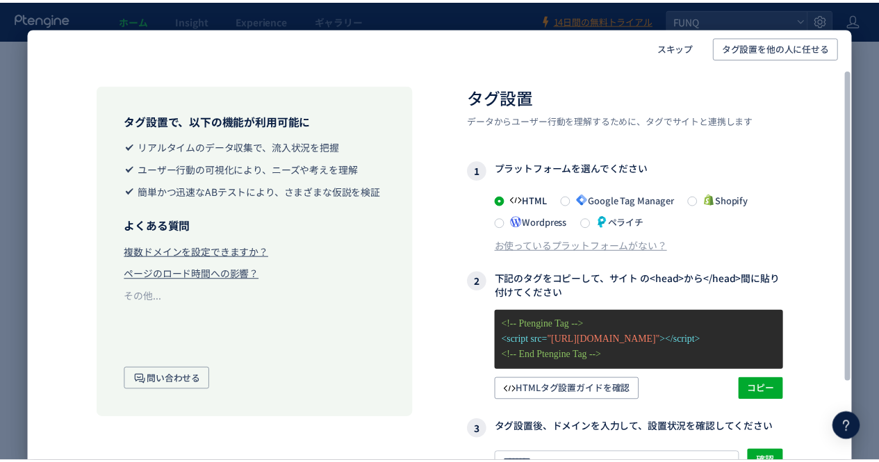
scroll to position [0, 0]
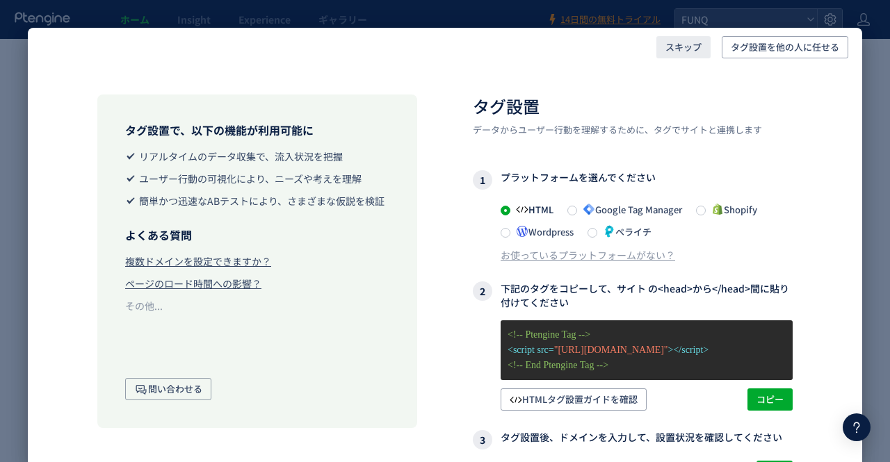
click at [683, 39] on span "スキップ" at bounding box center [683, 47] width 36 height 22
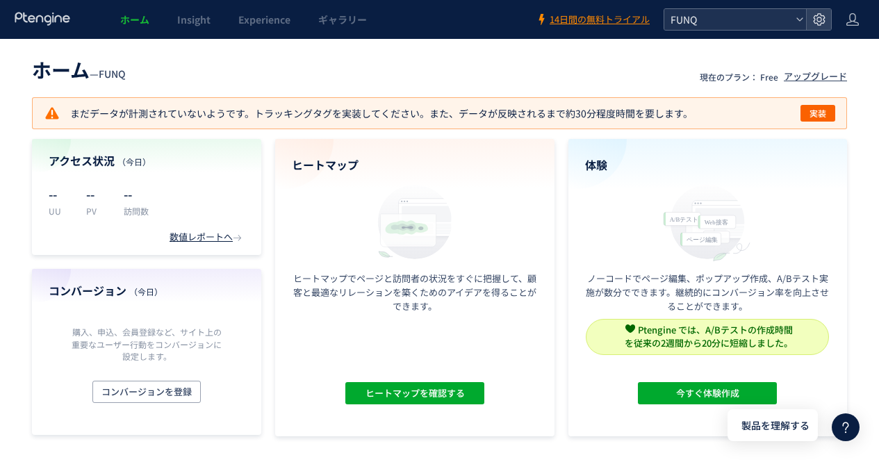
click at [803, 19] on icon at bounding box center [800, 19] width 8 height 8
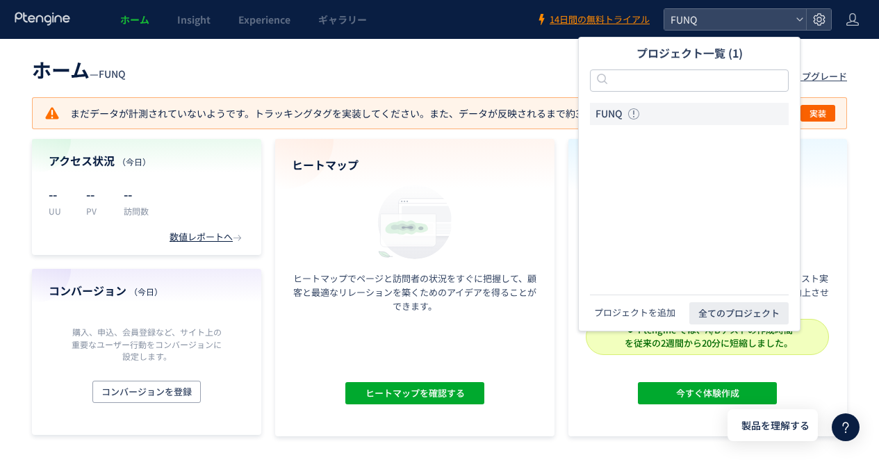
click at [659, 310] on button "プロジェクトを追加" at bounding box center [635, 313] width 90 height 14
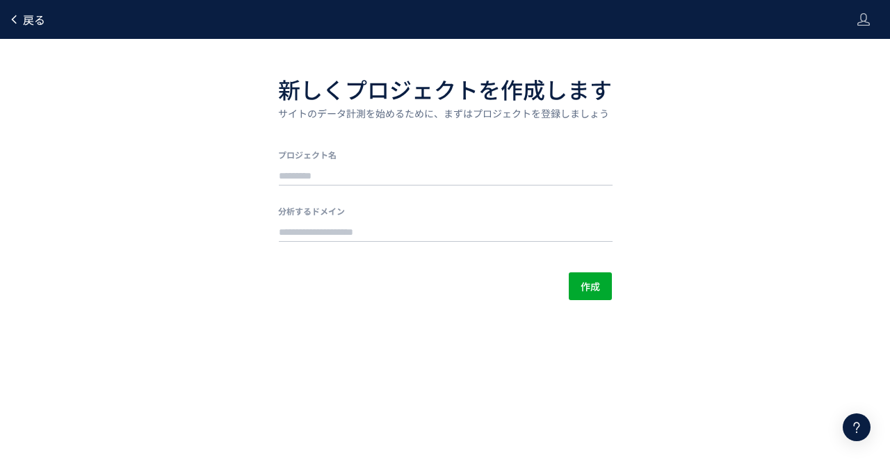
click at [19, 21] on link "戻る" at bounding box center [26, 20] width 37 height 16
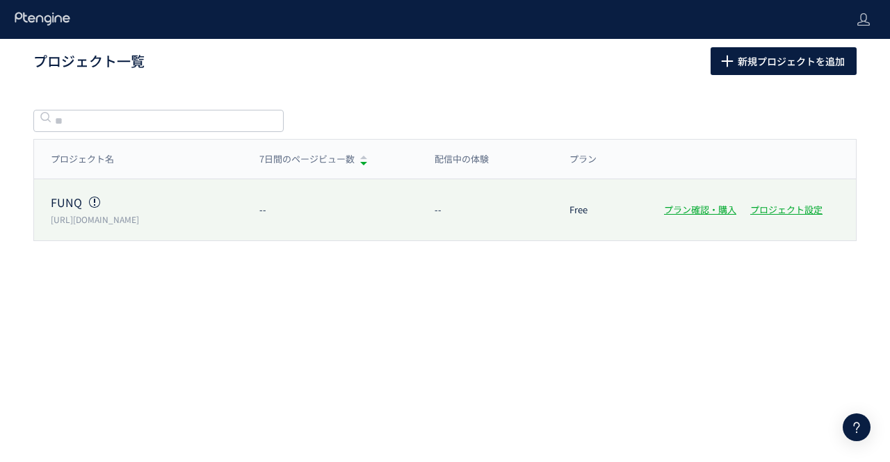
click at [145, 206] on p "FUNQ" at bounding box center [147, 203] width 192 height 16
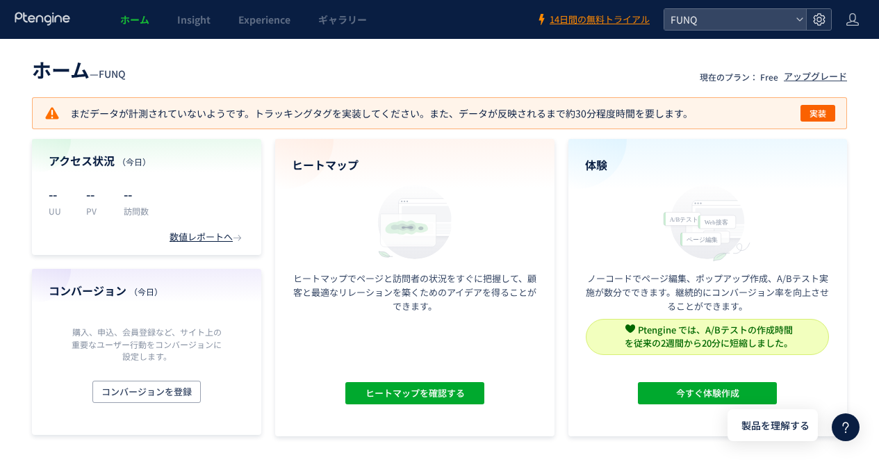
click at [813, 17] on use at bounding box center [819, 19] width 12 height 12
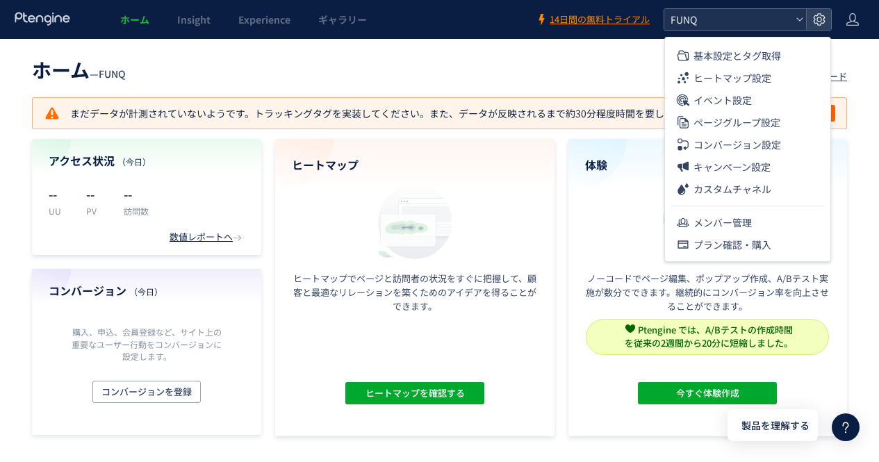
click at [792, 22] on div "FUNQ" at bounding box center [736, 19] width 142 height 21
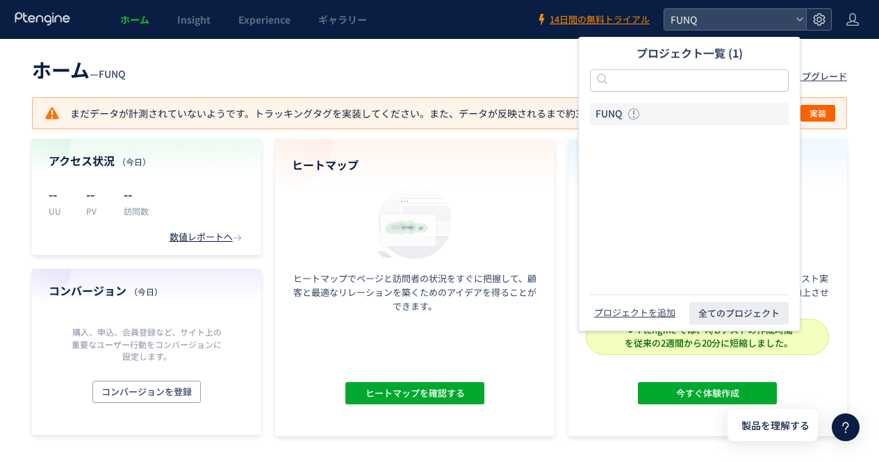
click at [822, 15] on use at bounding box center [819, 19] width 12 height 12
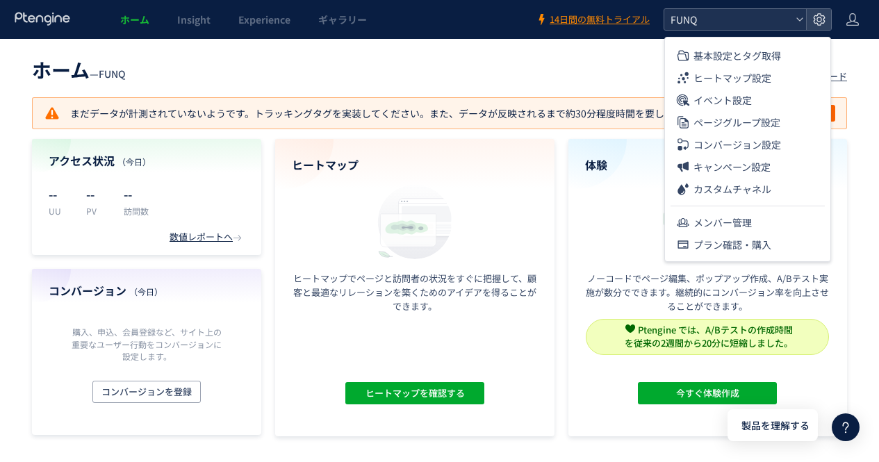
click at [804, 16] on div "FUNQ" at bounding box center [736, 19] width 142 height 21
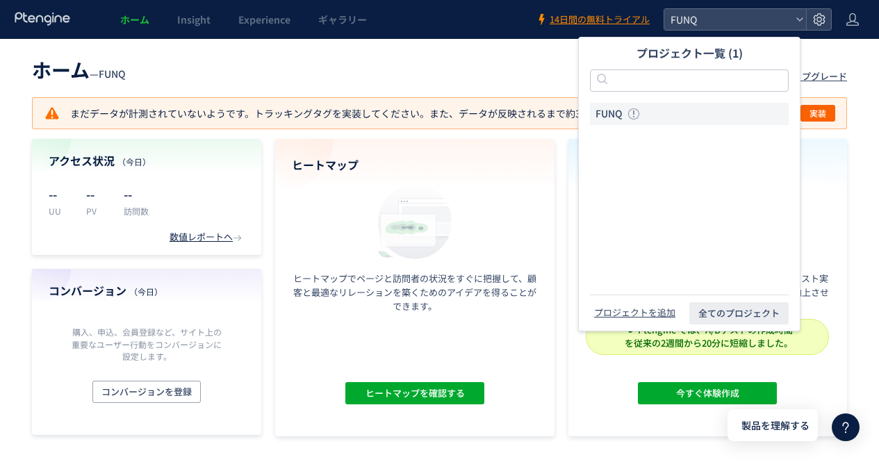
click at [612, 110] on span "FUNQ" at bounding box center [609, 114] width 27 height 14
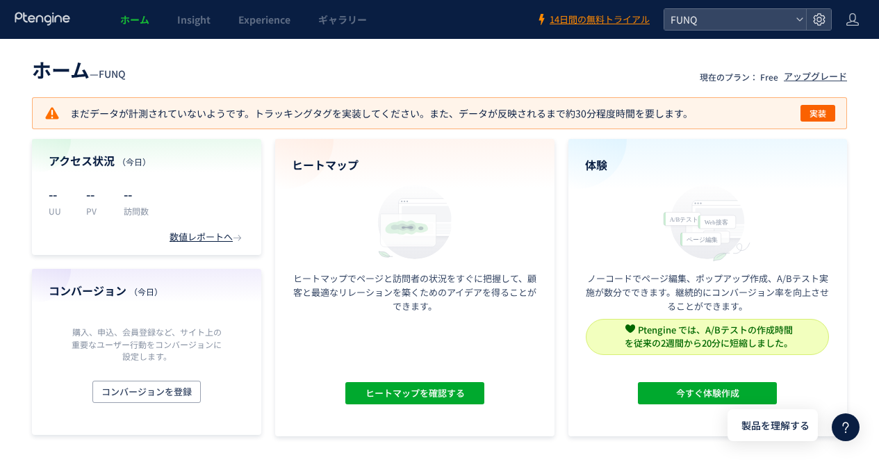
click at [833, 56] on header "ホーム — FUNQ 現在のプラン： Free アップグレード" at bounding box center [439, 68] width 815 height 31
click at [799, 22] on icon at bounding box center [800, 19] width 8 height 8
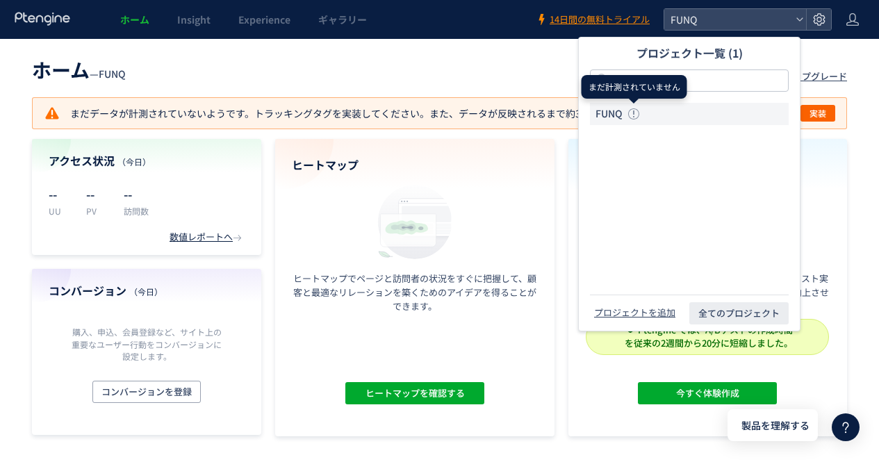
click at [633, 104] on li "FUNQ" at bounding box center [689, 114] width 199 height 22
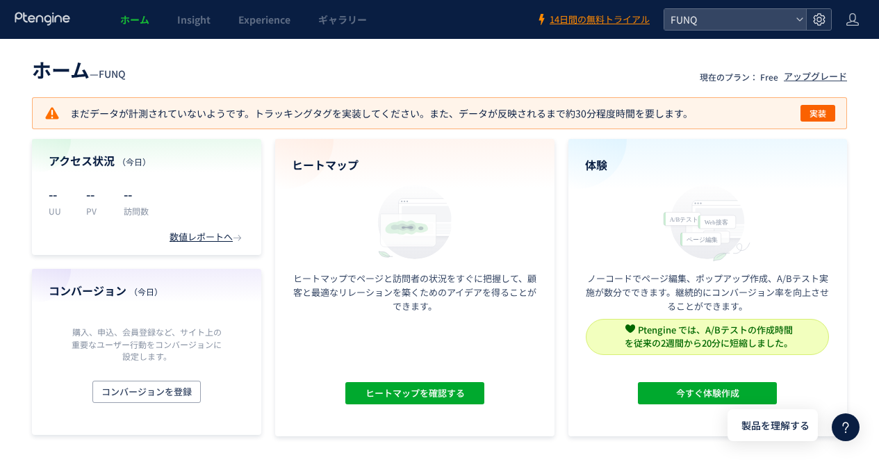
click at [824, 19] on icon at bounding box center [820, 20] width 14 height 14
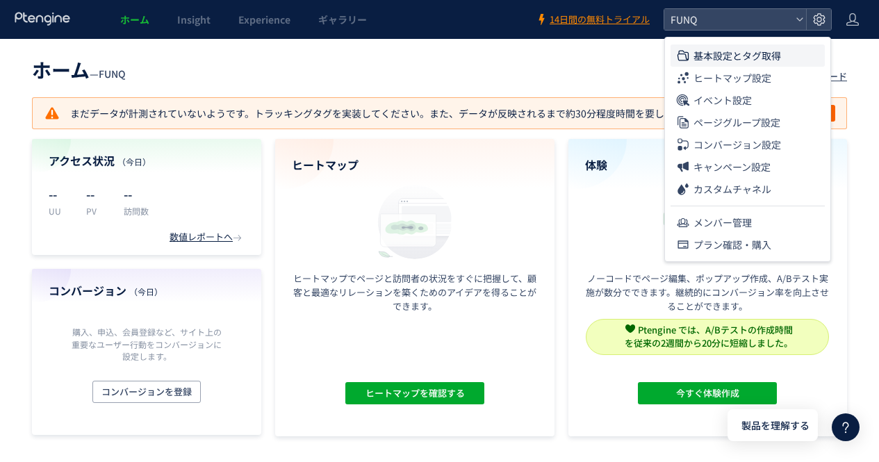
click at [772, 53] on span "基本設定とタグ取得" at bounding box center [738, 55] width 88 height 22
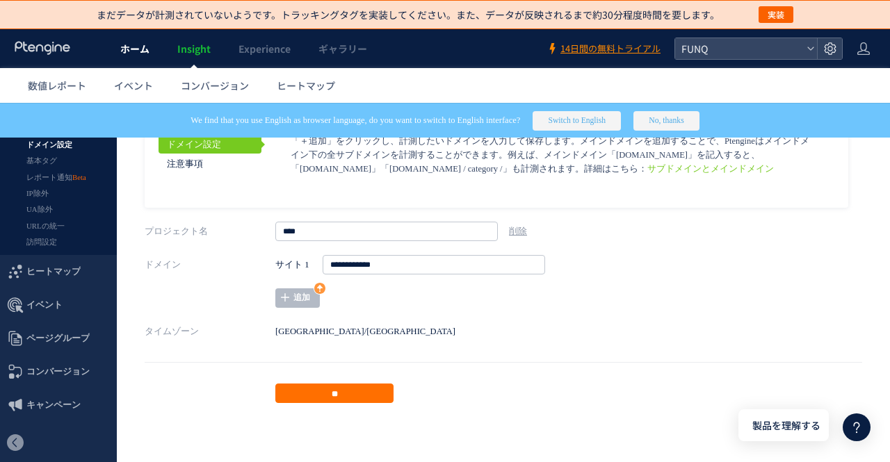
click at [124, 54] on span "ホーム" at bounding box center [134, 49] width 29 height 14
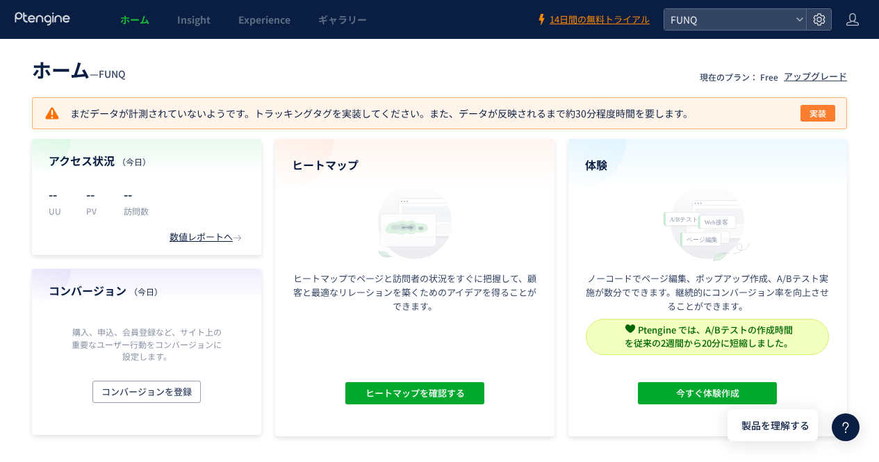
click at [821, 113] on span "実装" at bounding box center [818, 113] width 17 height 17
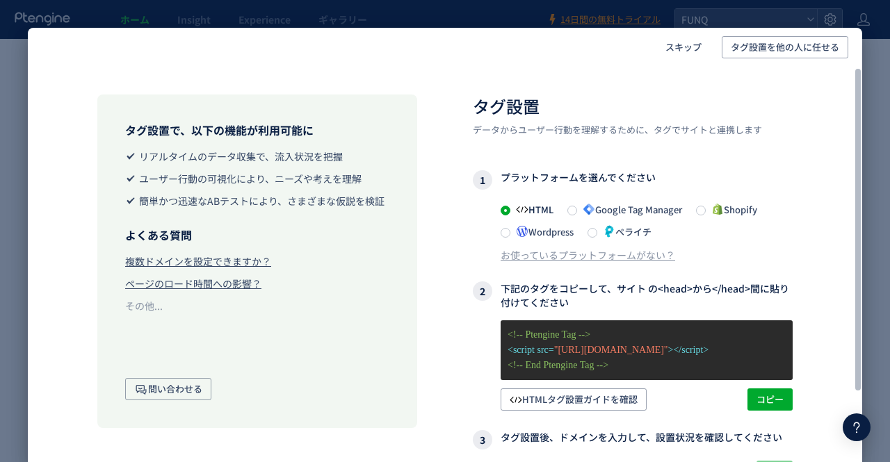
click at [595, 204] on icon at bounding box center [589, 209] width 13 height 13
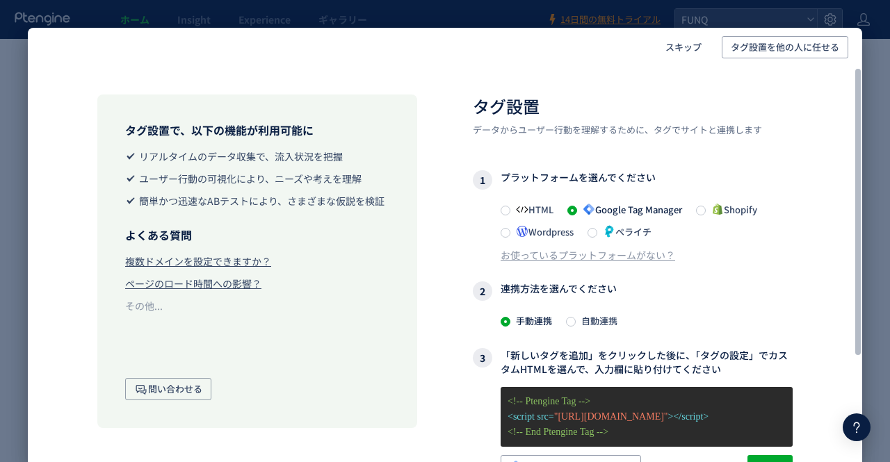
click at [588, 323] on span "自動連携" at bounding box center [597, 320] width 42 height 13
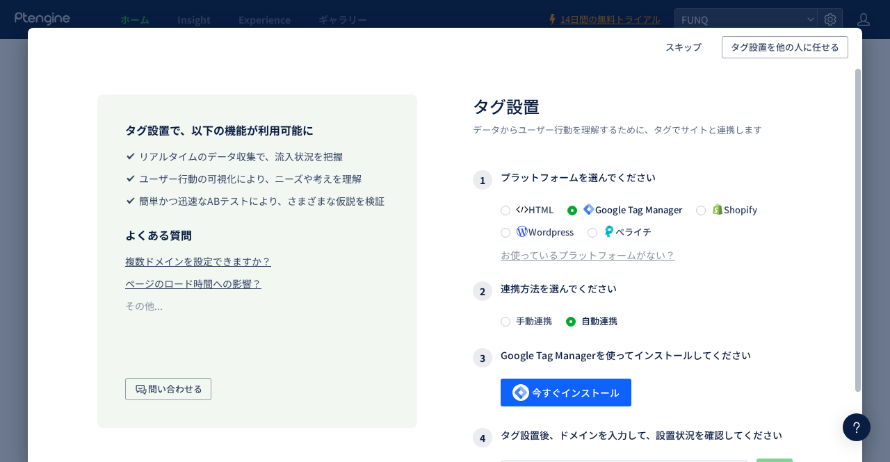
click at [533, 320] on span "手動連携" at bounding box center [531, 320] width 42 height 13
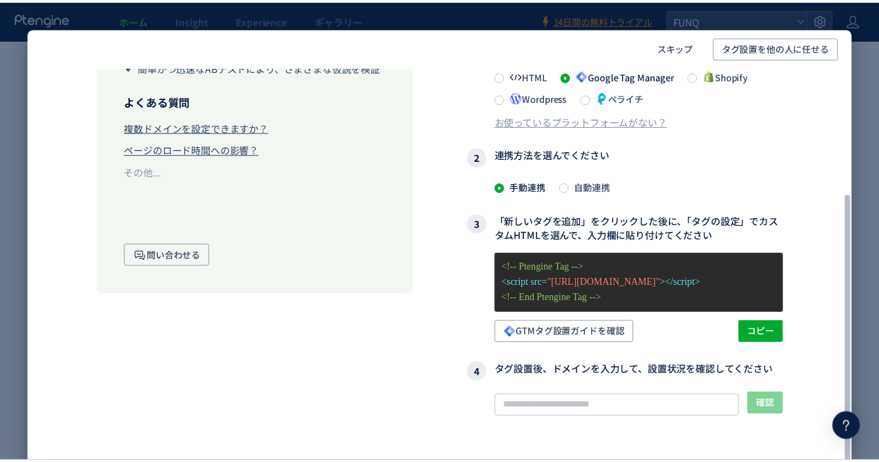
scroll to position [119, 0]
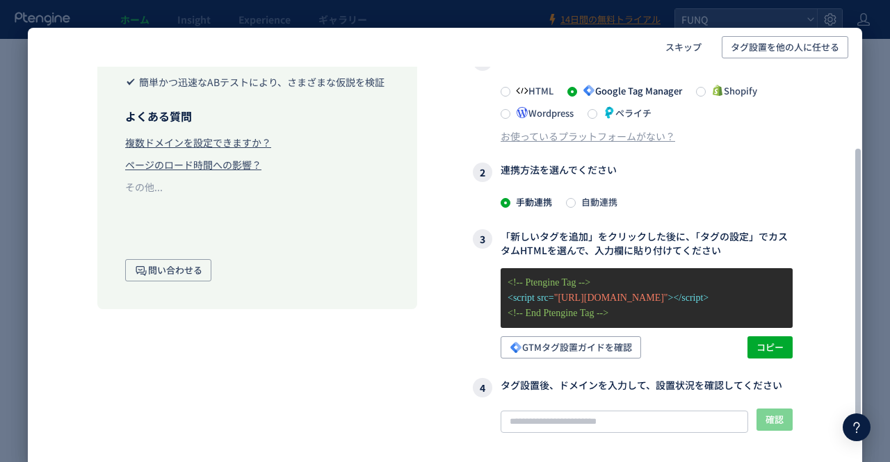
click at [574, 121] on label "自動連携" at bounding box center [537, 112] width 73 height 17
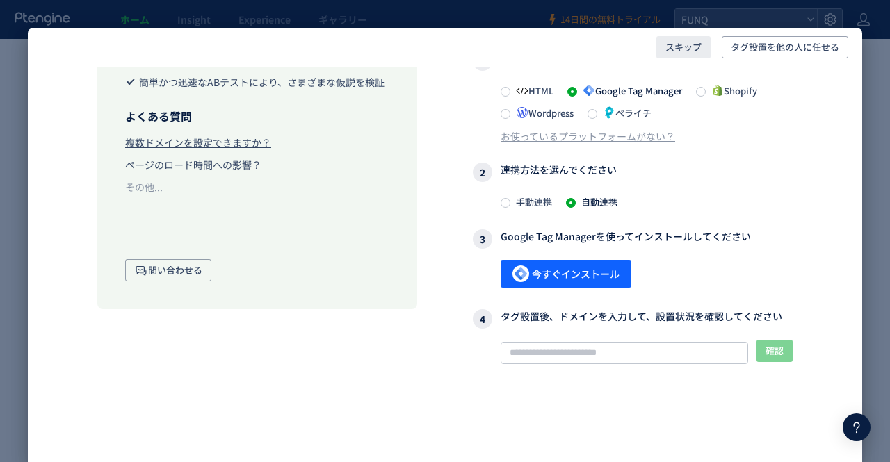
click at [694, 51] on span "スキップ" at bounding box center [683, 47] width 36 height 22
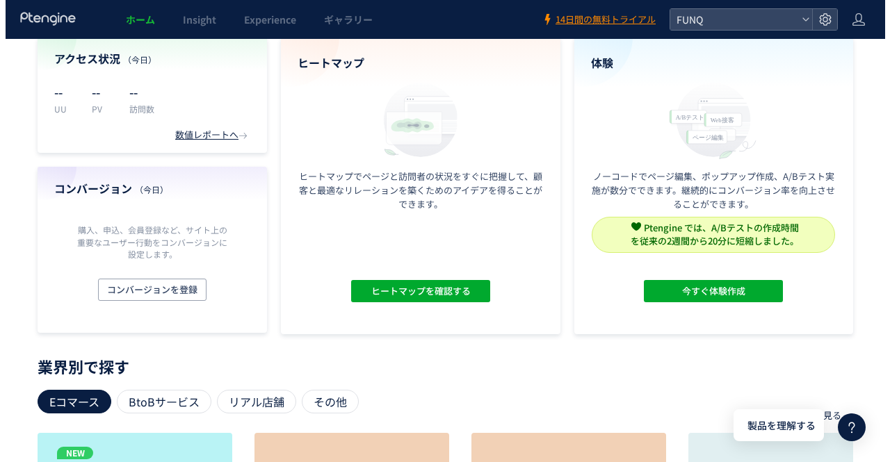
scroll to position [70, 0]
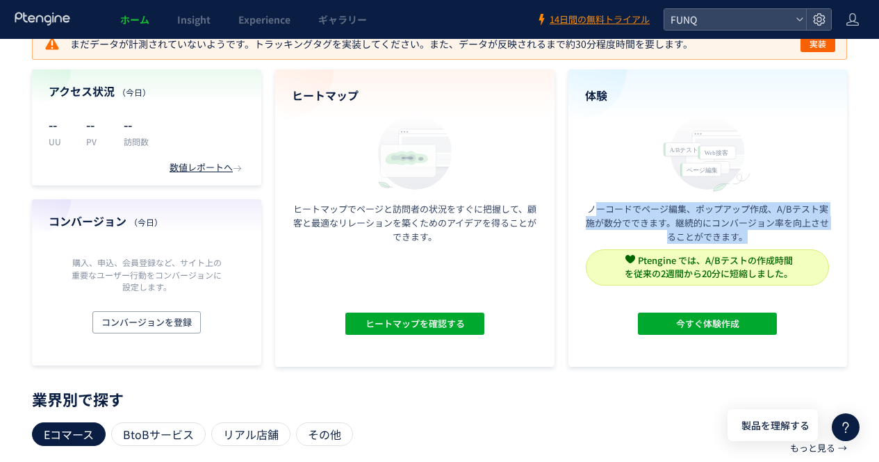
drag, startPoint x: 600, startPoint y: 213, endPoint x: 816, endPoint y: 230, distance: 216.9
click at [816, 230] on p "ノーコードでページ編集、ポップアップ作成、A/Bテスト実施が数分でできます。継続的にコンバージョン率を向上させることができます。" at bounding box center [708, 223] width 246 height 42
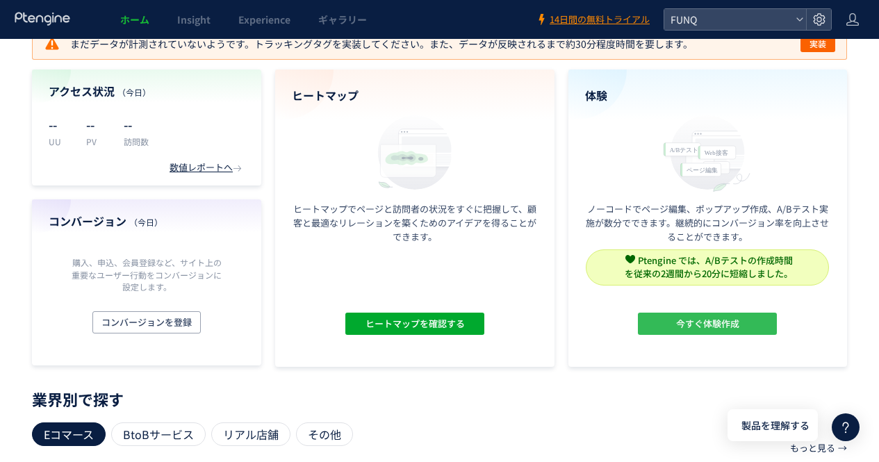
click at [695, 318] on span "今すぐ体験作成" at bounding box center [707, 324] width 63 height 22
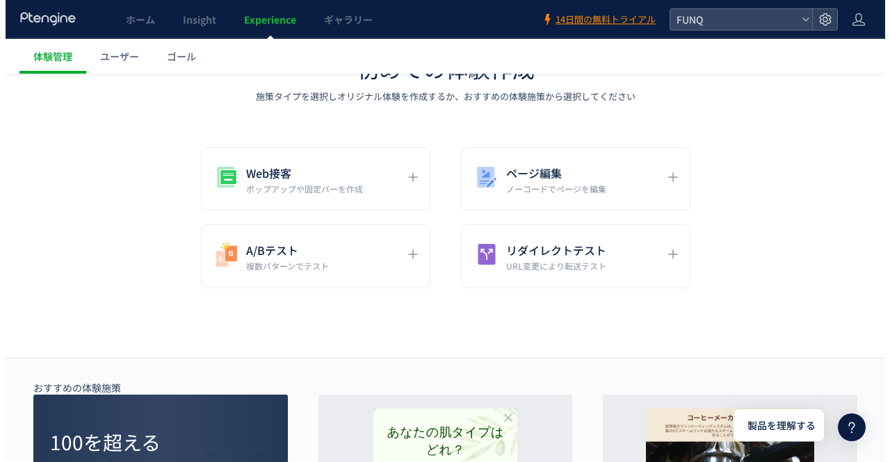
scroll to position [139, 0]
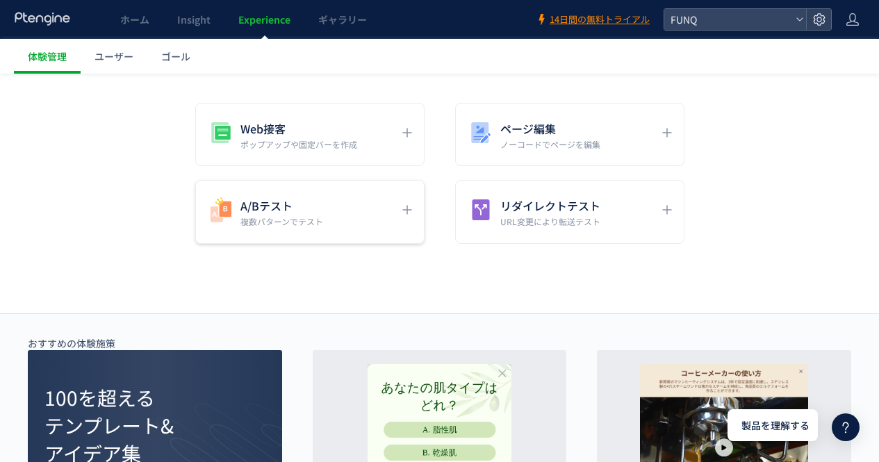
click at [392, 196] on div "A/Bテスト 複数パターンでテスト" at bounding box center [299, 211] width 185 height 31
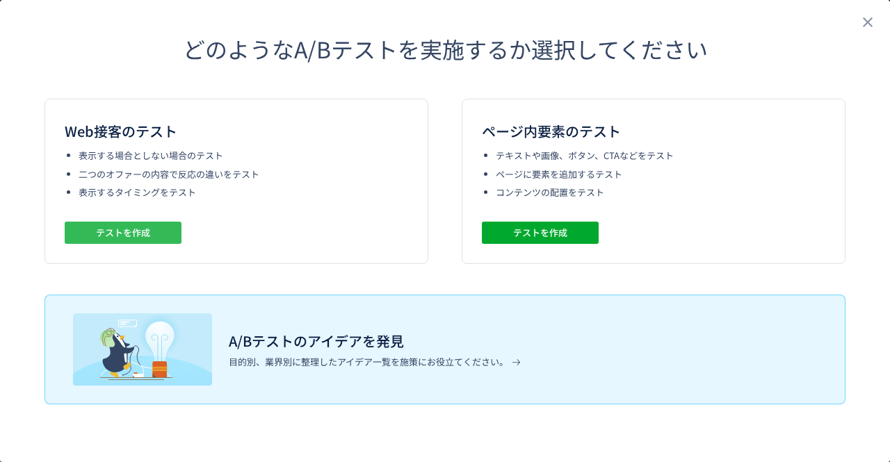
click at [146, 231] on span "テストを作成" at bounding box center [123, 233] width 54 height 22
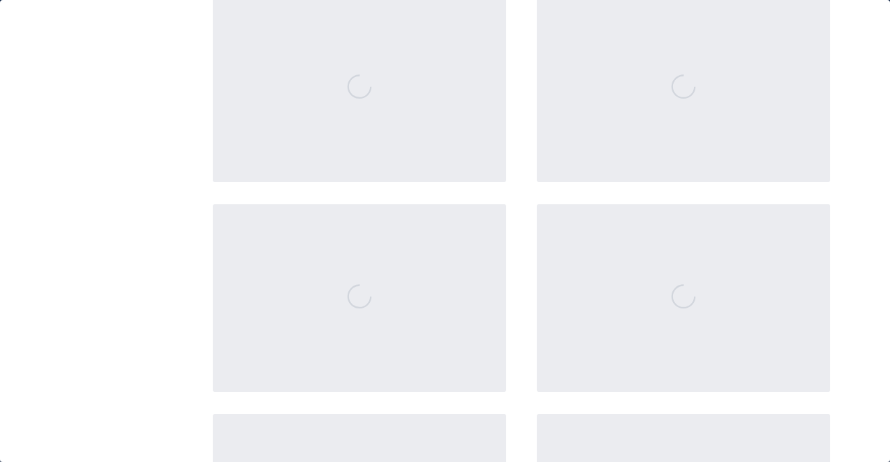
scroll to position [2595, 0]
